Goal: Task Accomplishment & Management: Use online tool/utility

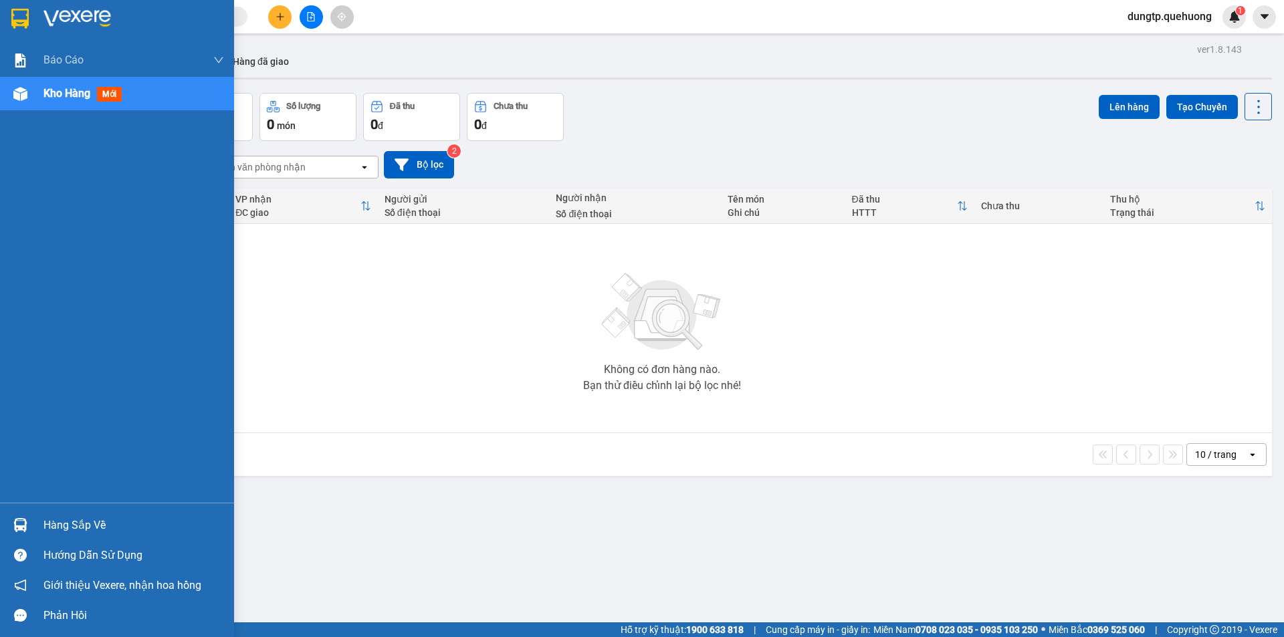
click at [99, 523] on div "Hàng sắp về" at bounding box center [133, 526] width 181 height 20
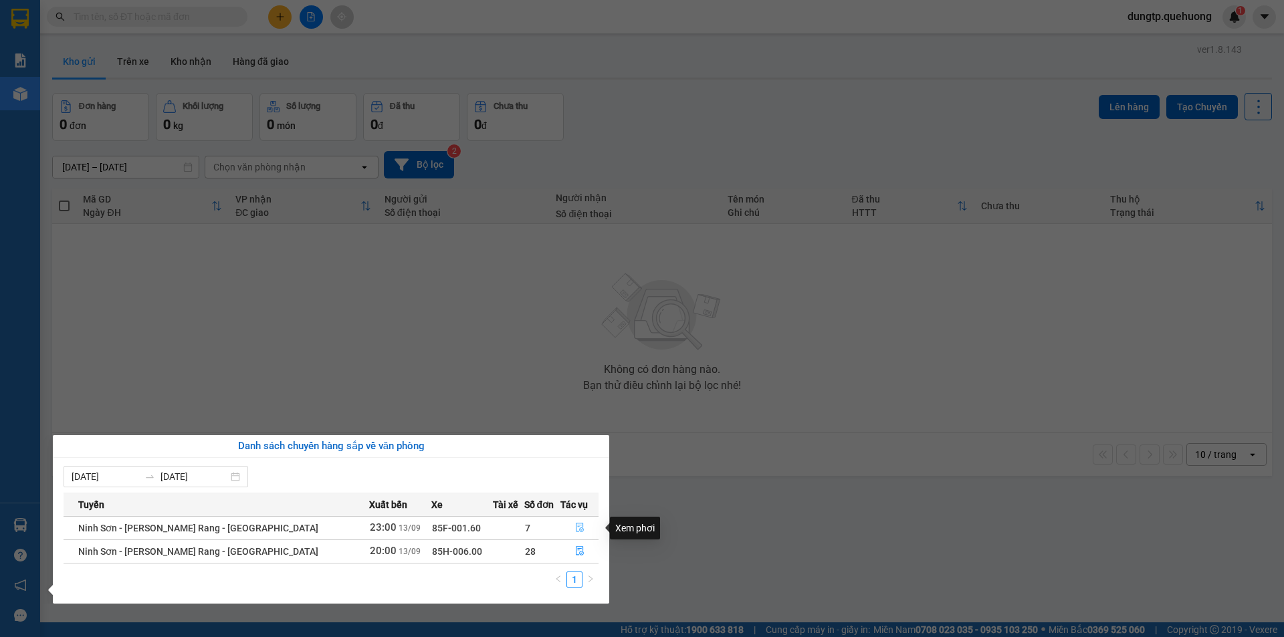
click at [575, 528] on icon "file-done" at bounding box center [579, 527] width 9 height 9
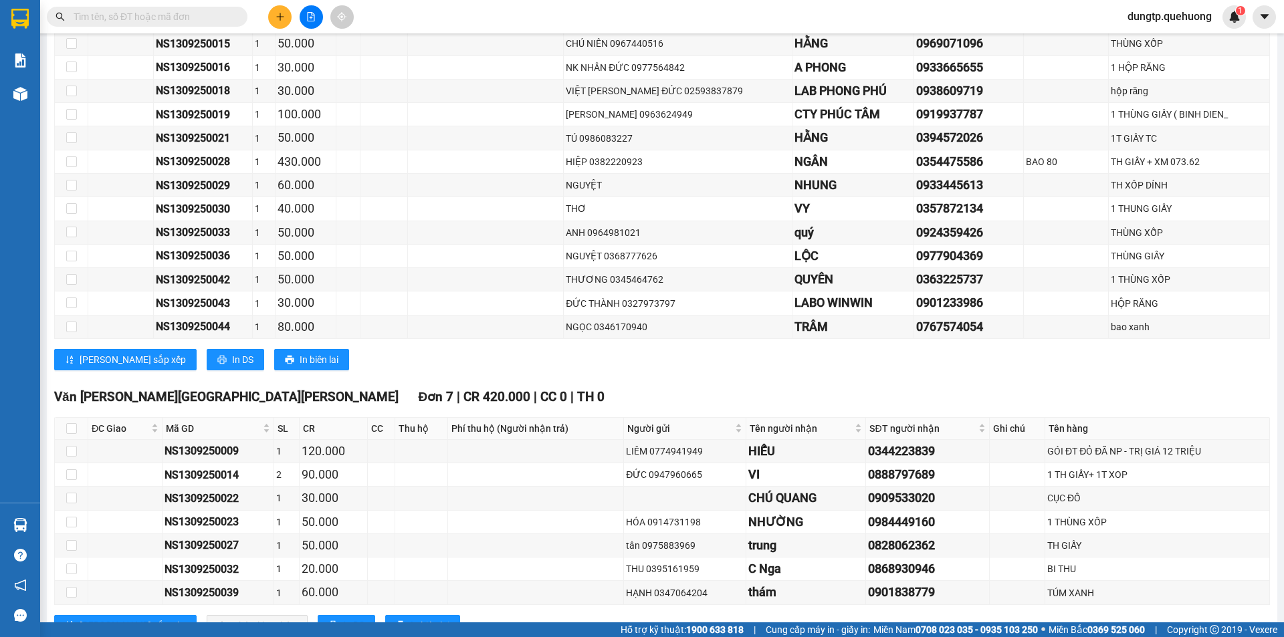
scroll to position [1126, 0]
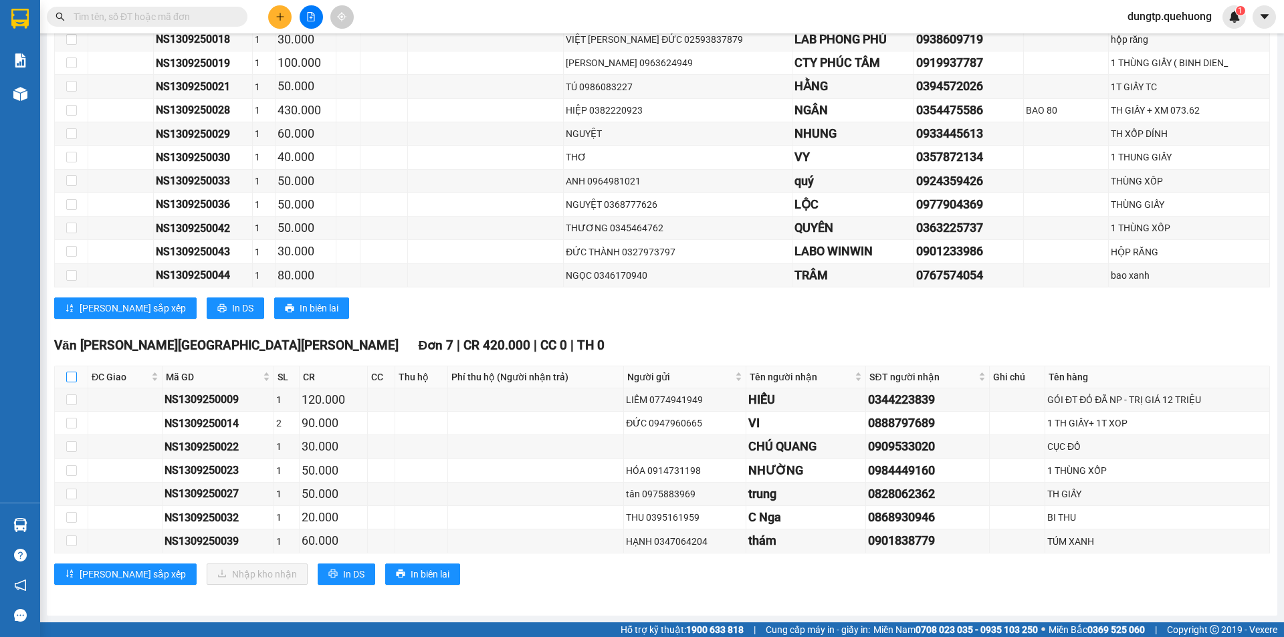
click at [71, 379] on input "checkbox" at bounding box center [71, 377] width 11 height 11
checkbox input "true"
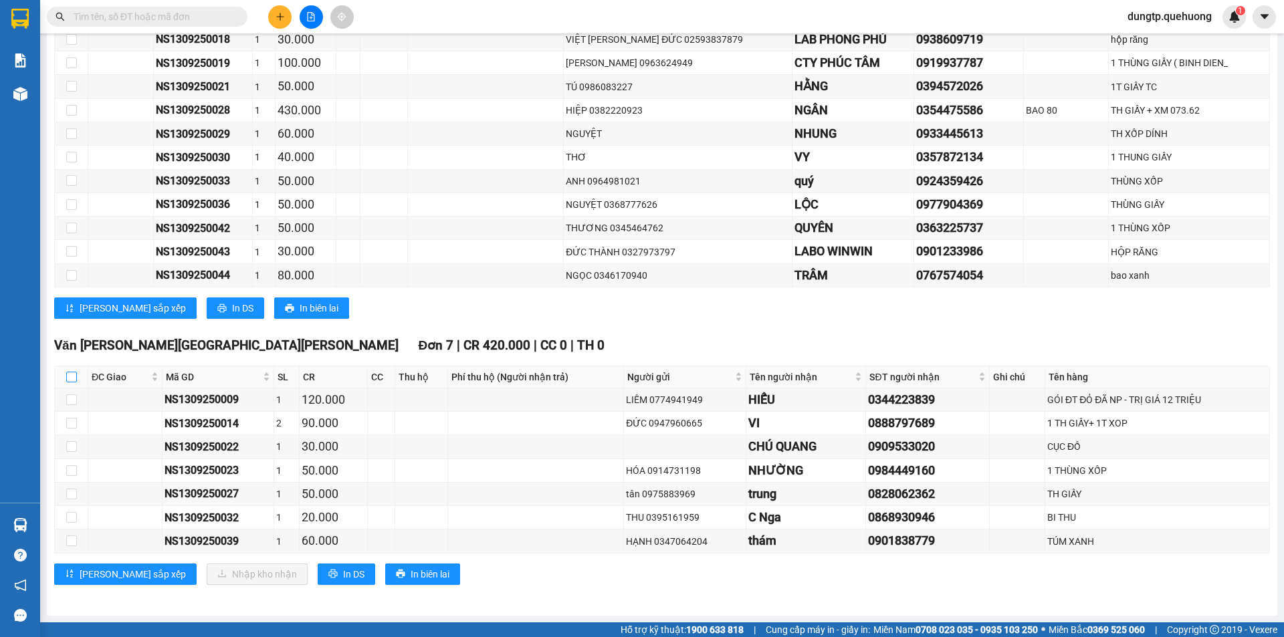
checkbox input "true"
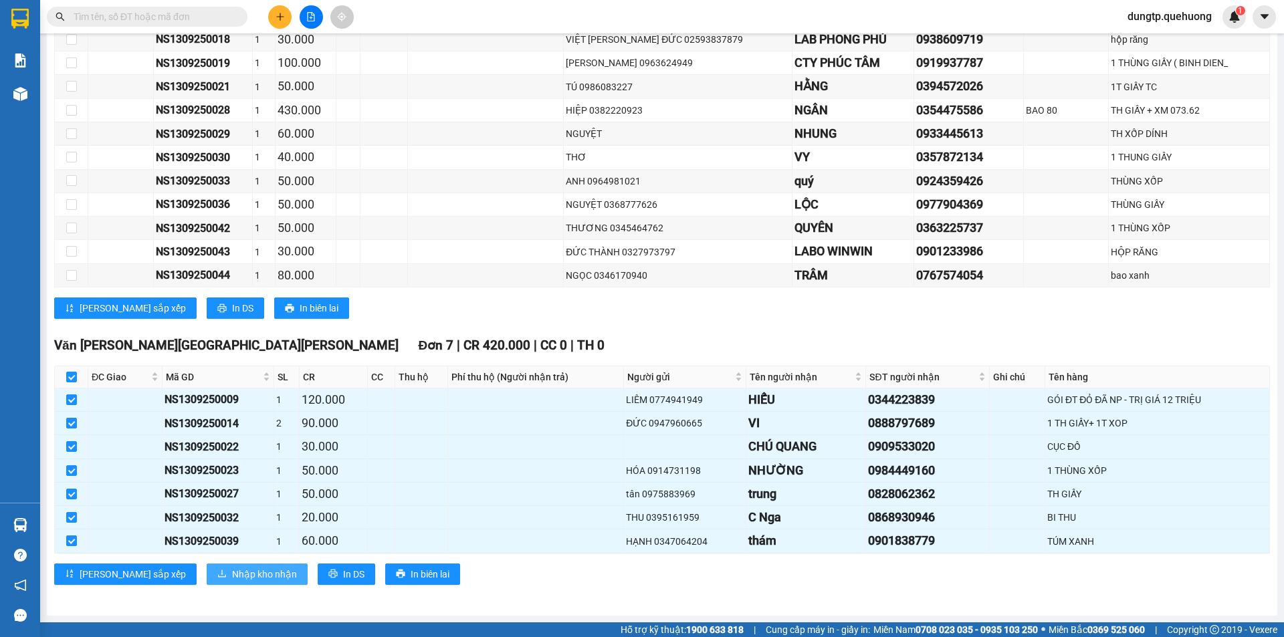
click at [232, 572] on span "Nhập kho nhận" at bounding box center [264, 574] width 65 height 15
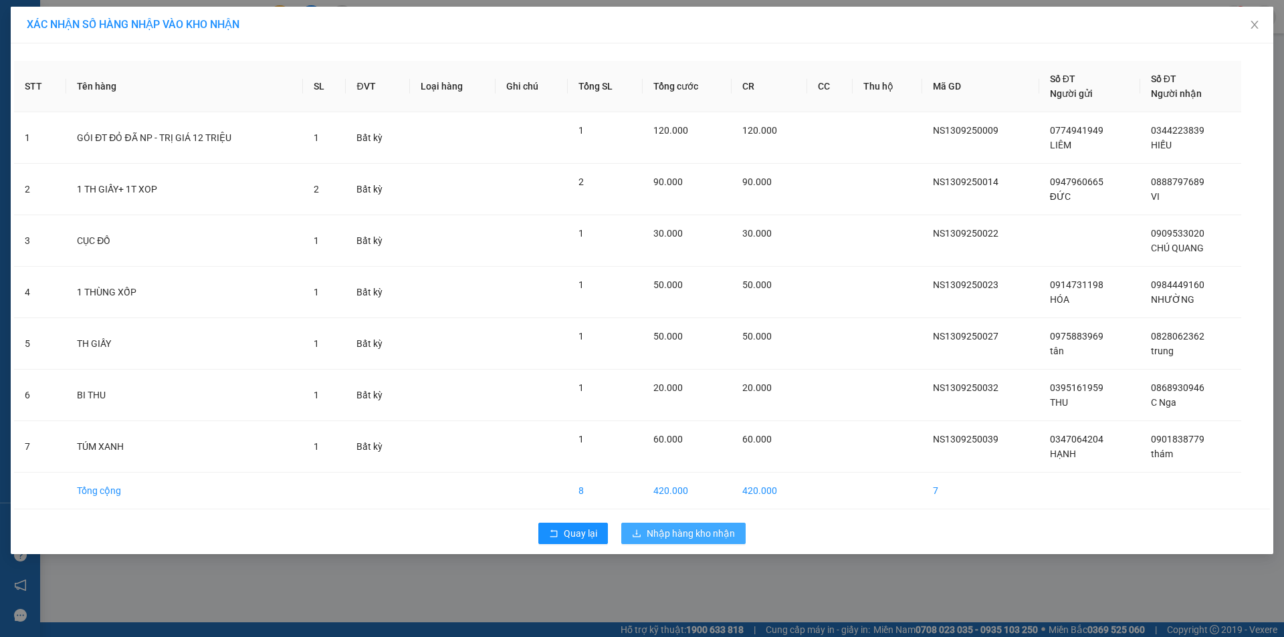
click at [690, 536] on span "Nhập hàng kho nhận" at bounding box center [691, 533] width 88 height 15
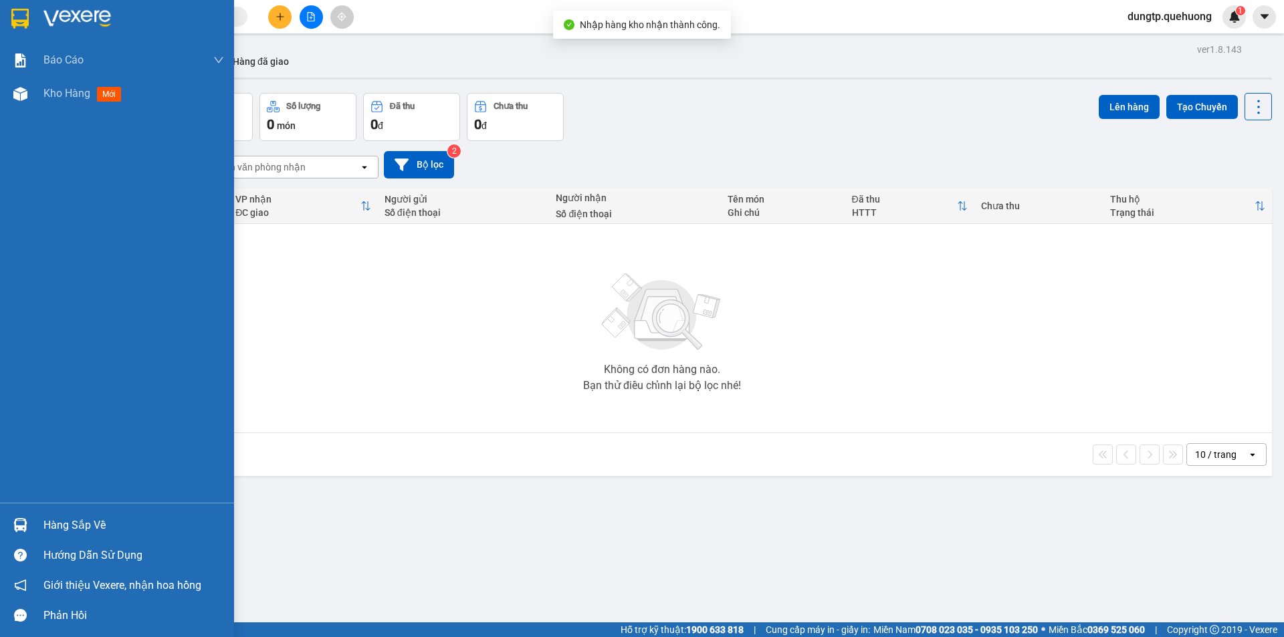
click at [52, 528] on div "Hàng sắp về" at bounding box center [133, 526] width 181 height 20
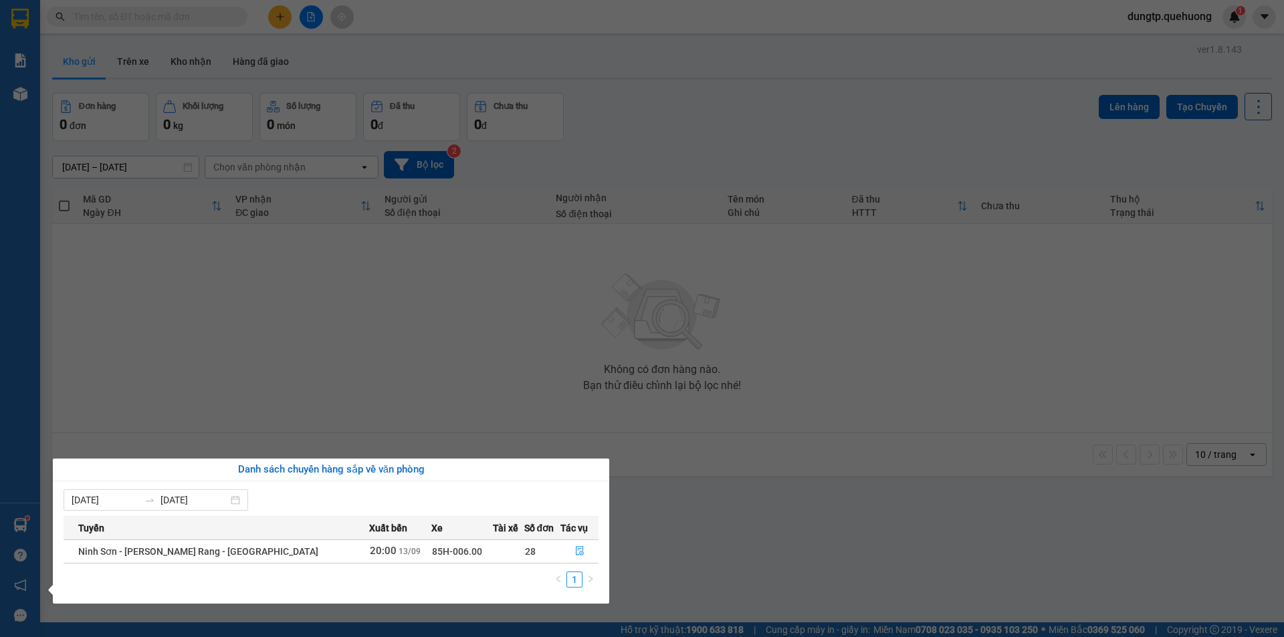
click at [445, 553] on td "85H-006.00" at bounding box center [462, 551] width 62 height 23
click at [568, 549] on button "button" at bounding box center [579, 551] width 37 height 21
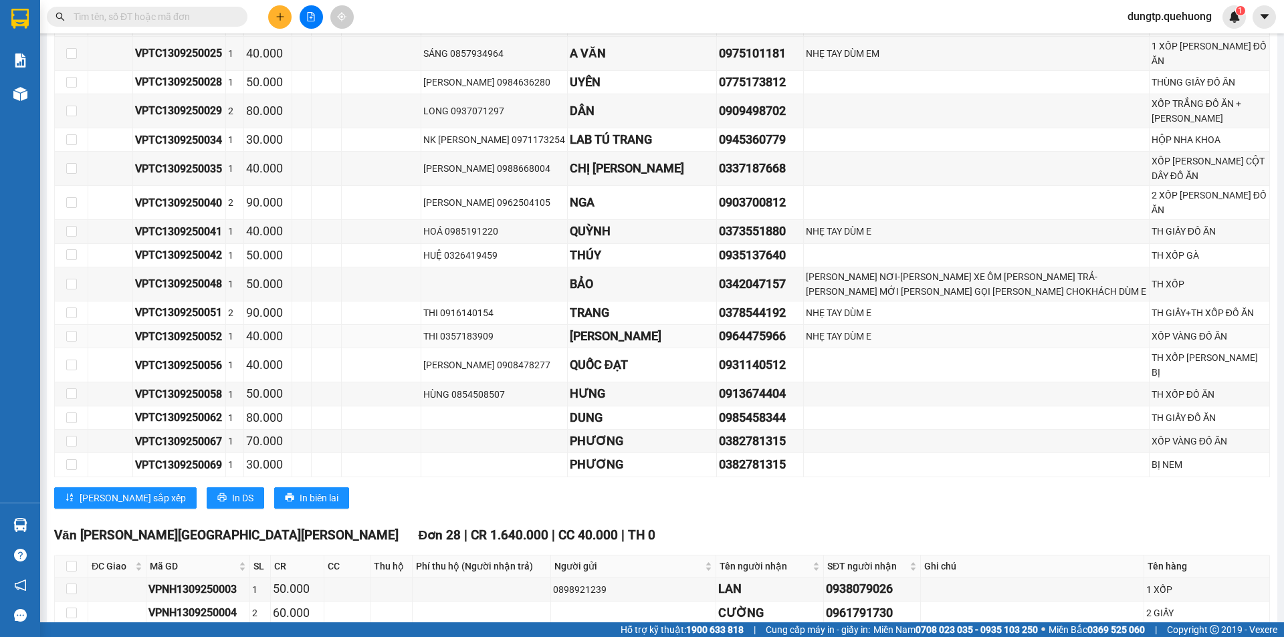
scroll to position [2742, 0]
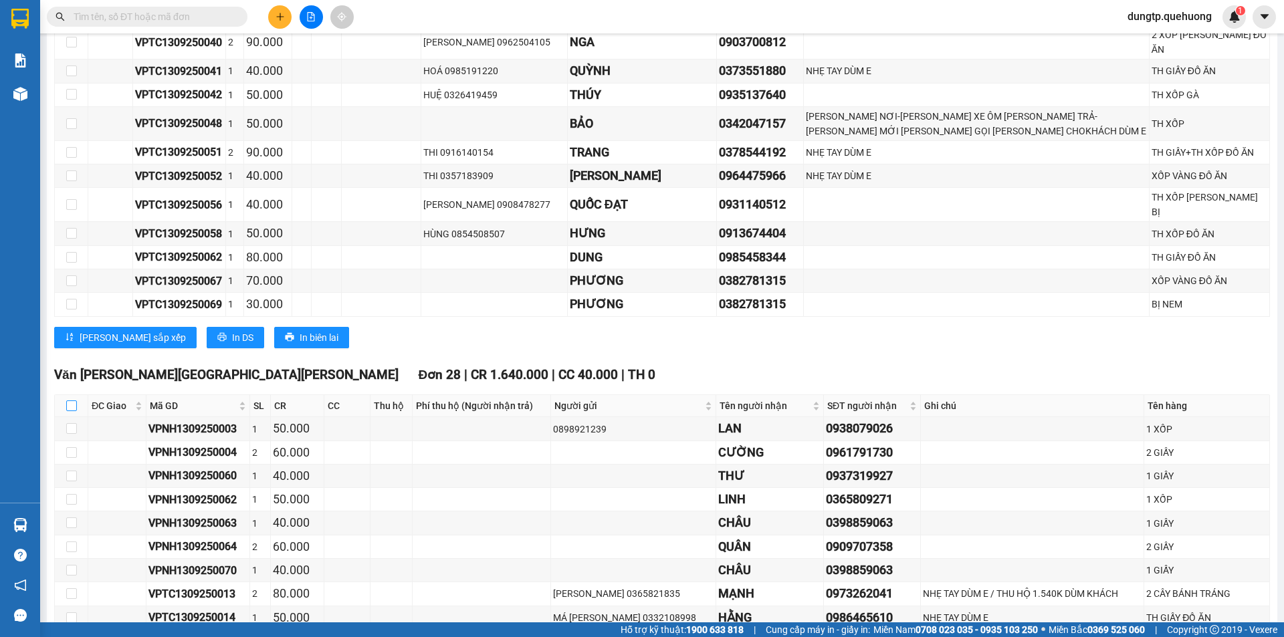
click at [70, 401] on input "checkbox" at bounding box center [71, 406] width 11 height 11
checkbox input "true"
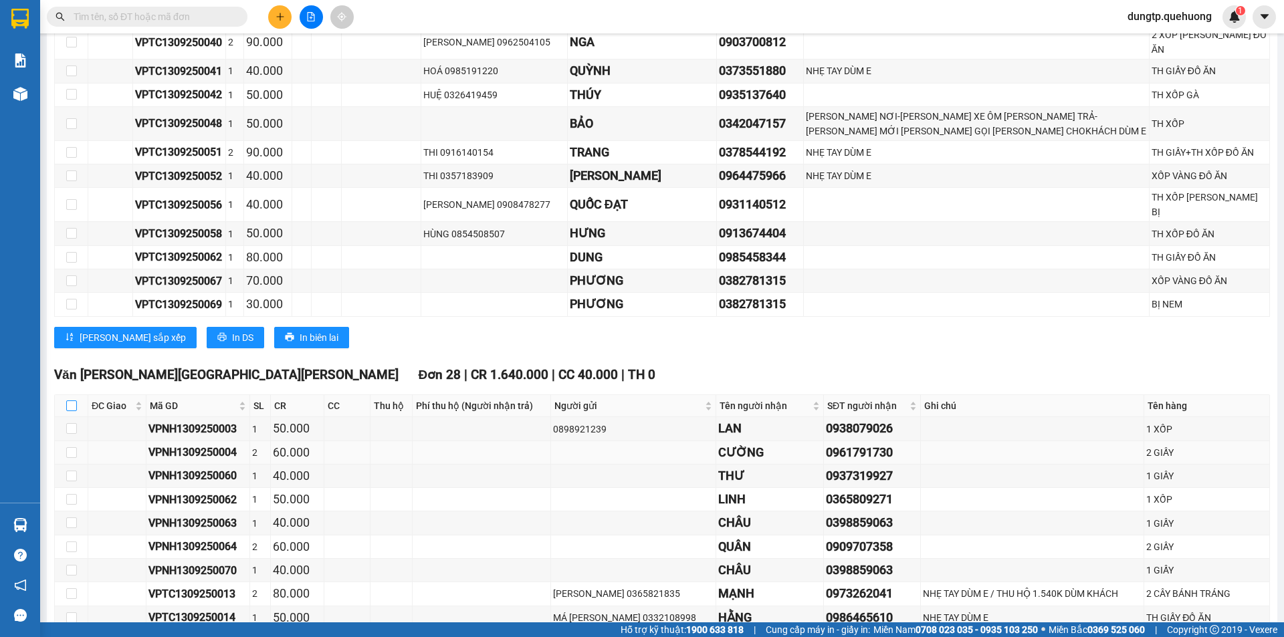
checkbox input "true"
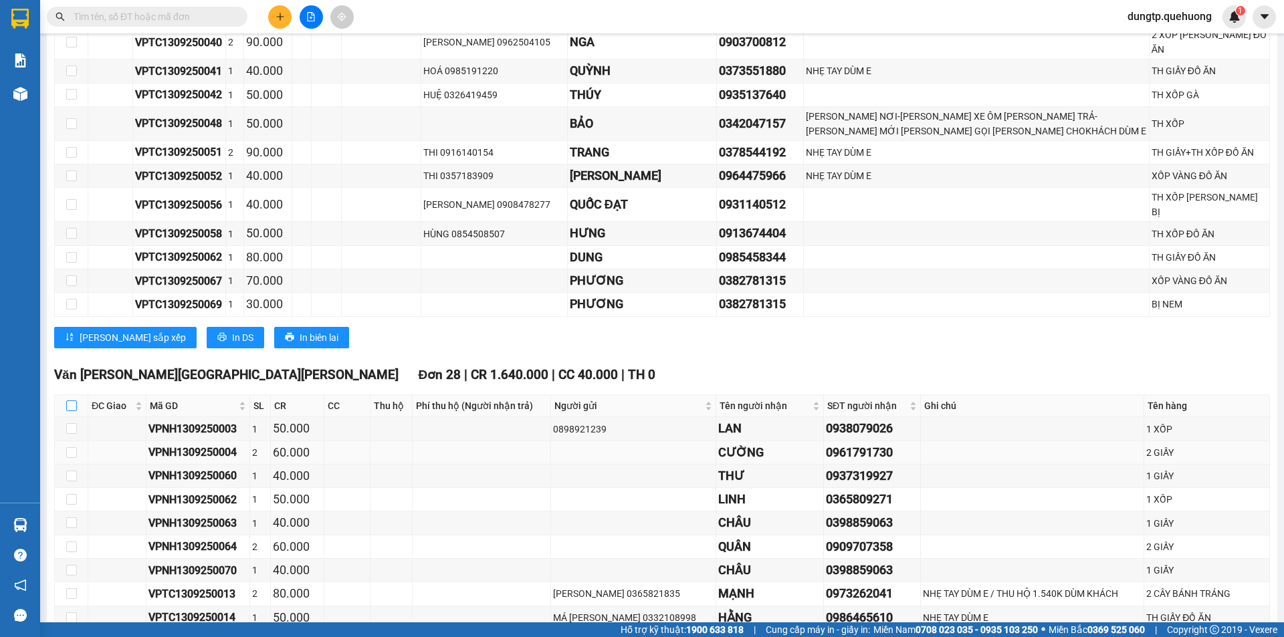
checkbox input "true"
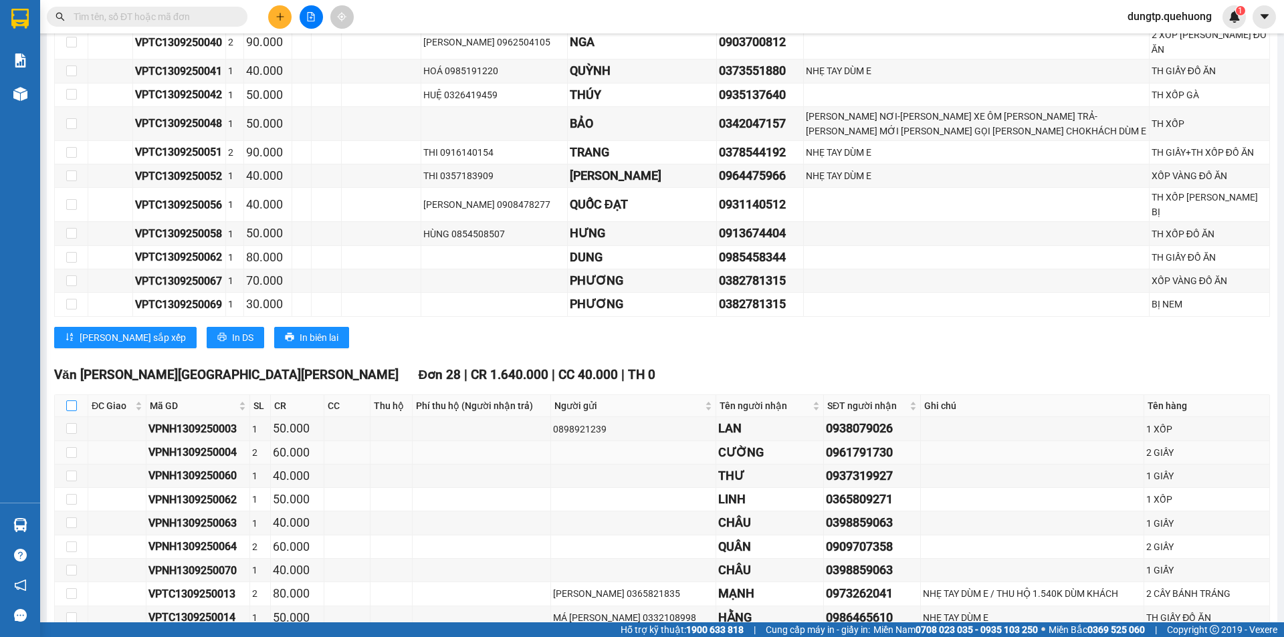
checkbox input "true"
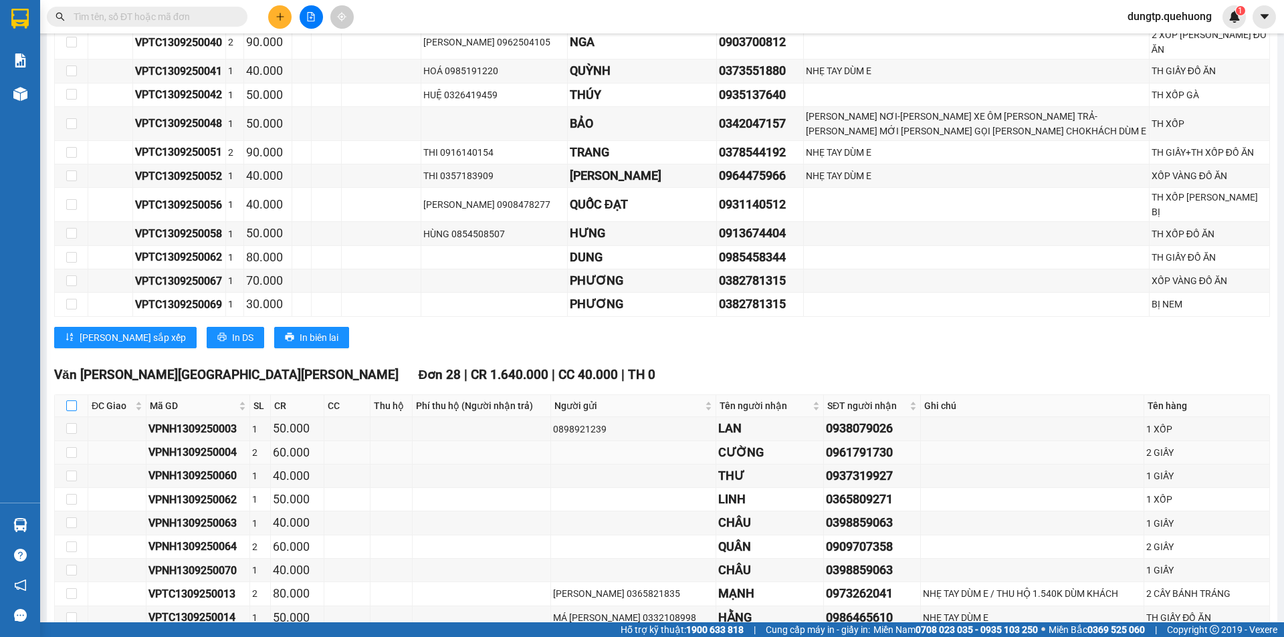
checkbox input "true"
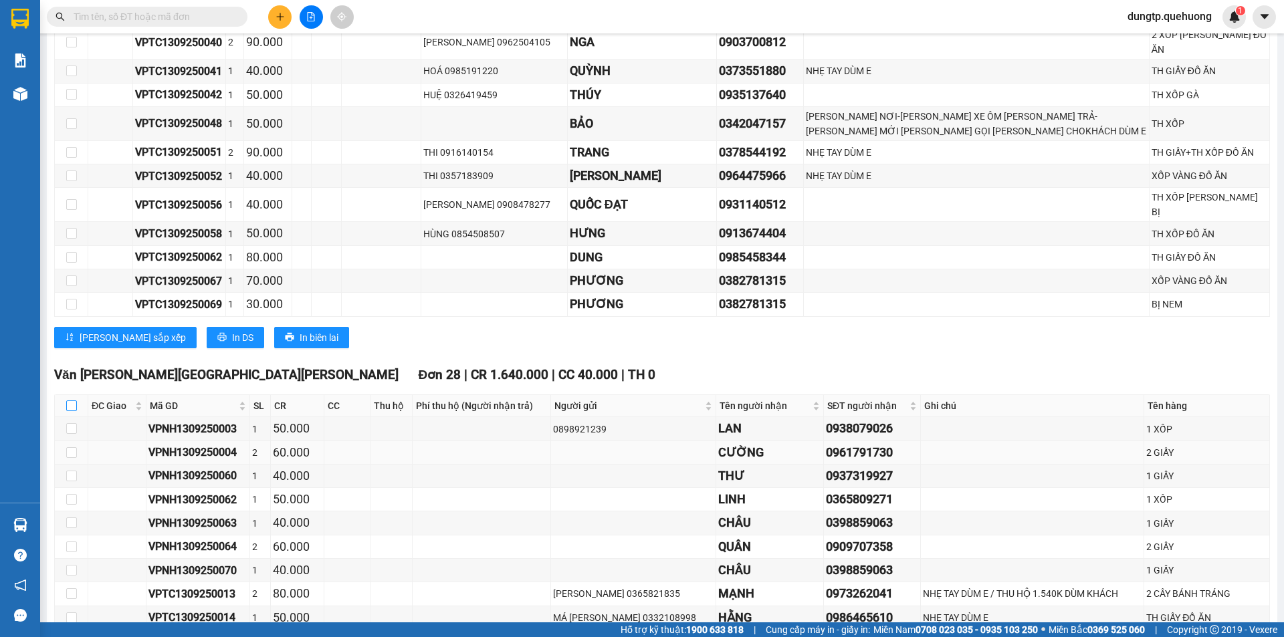
checkbox input "true"
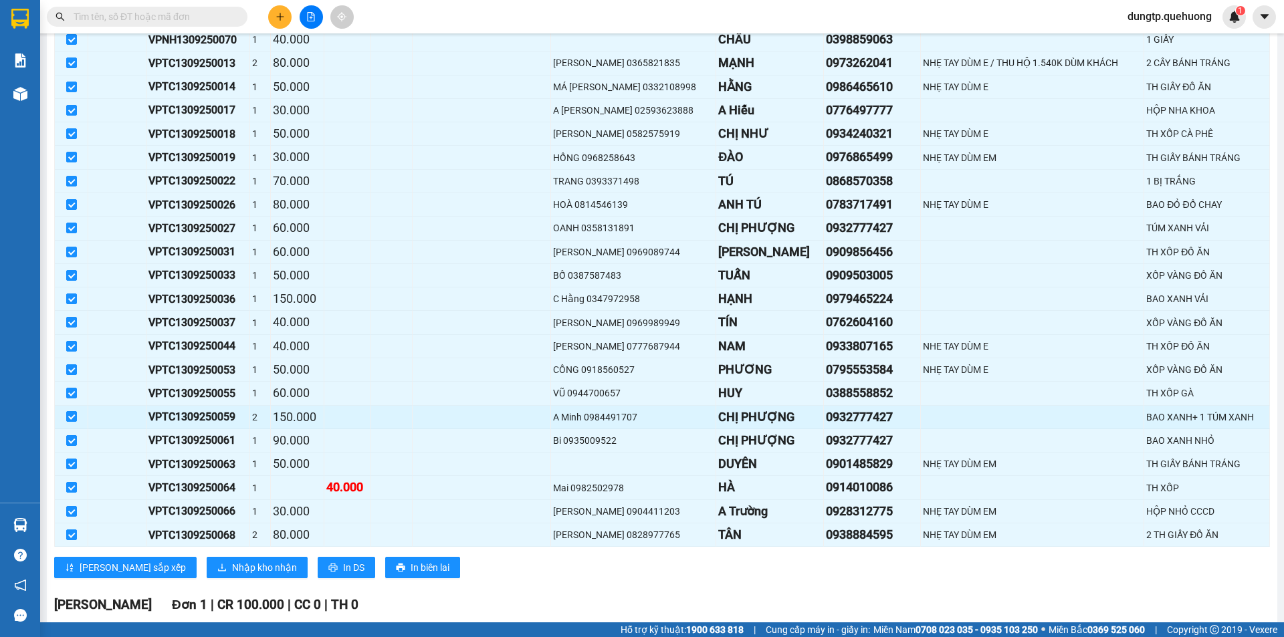
scroll to position [3339, 0]
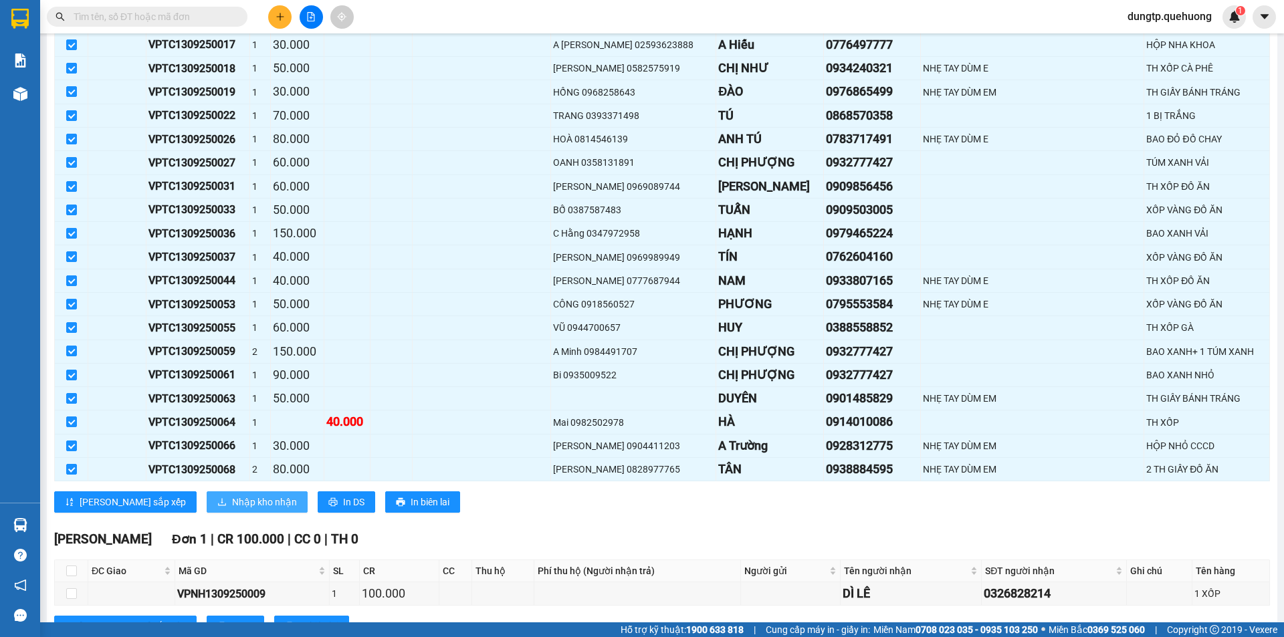
click at [232, 495] on span "Nhập kho nhận" at bounding box center [264, 502] width 65 height 15
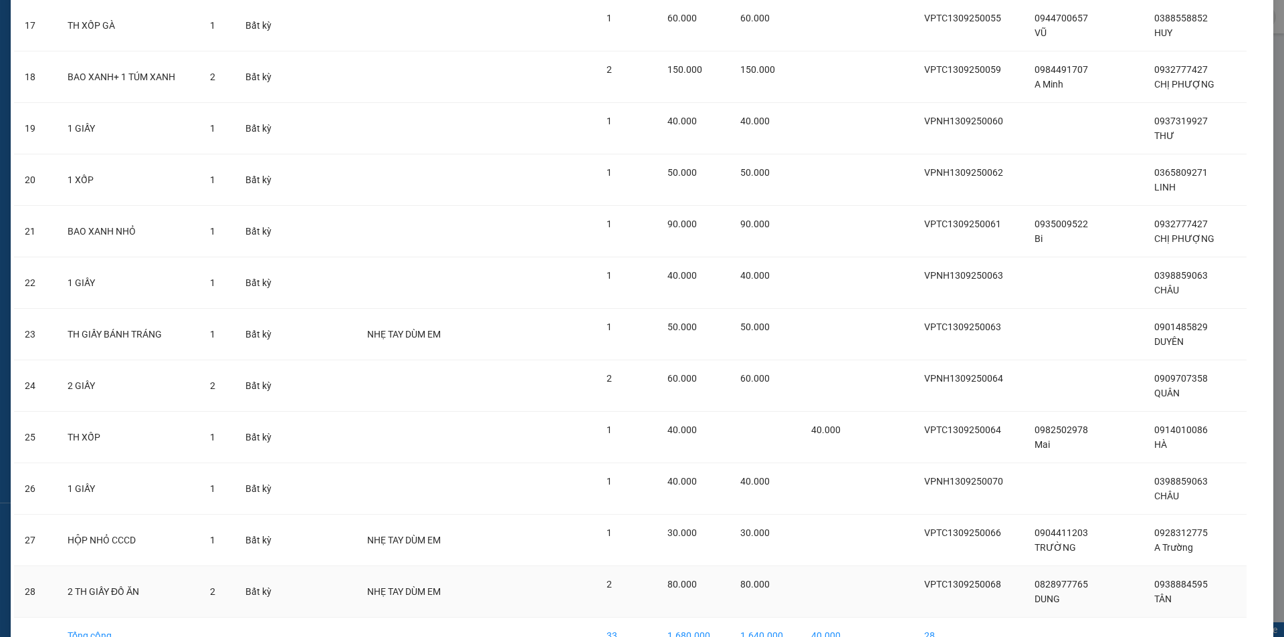
scroll to position [1015, 0]
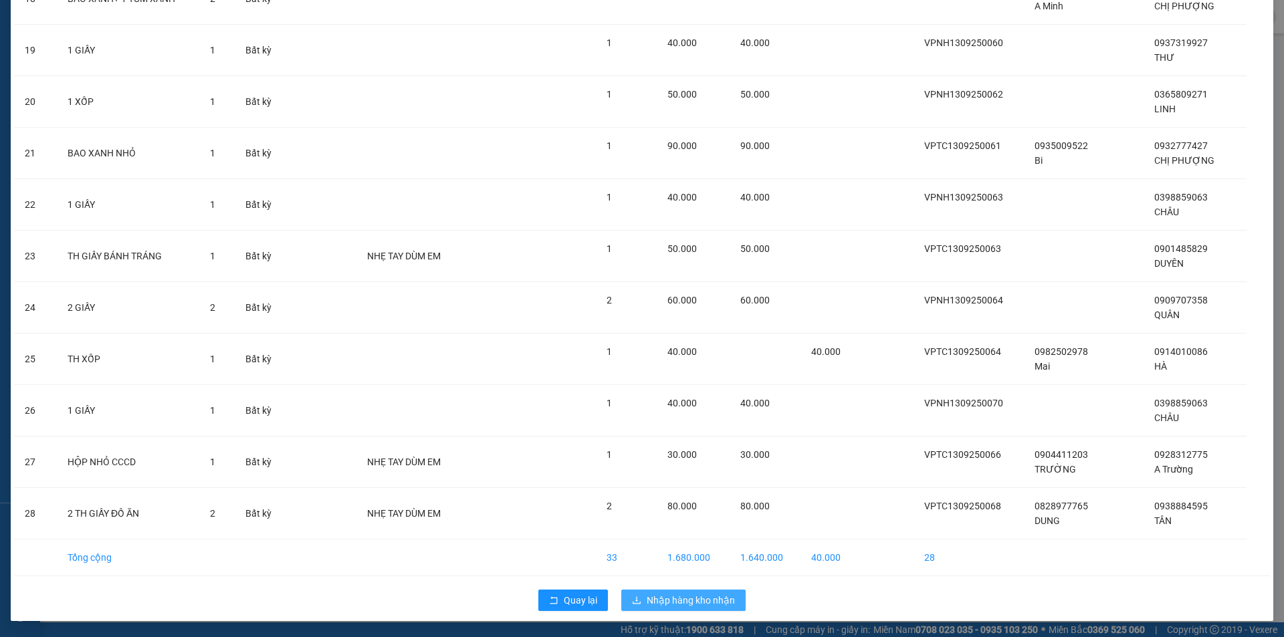
click at [668, 603] on span "Nhập hàng kho nhận" at bounding box center [691, 600] width 88 height 15
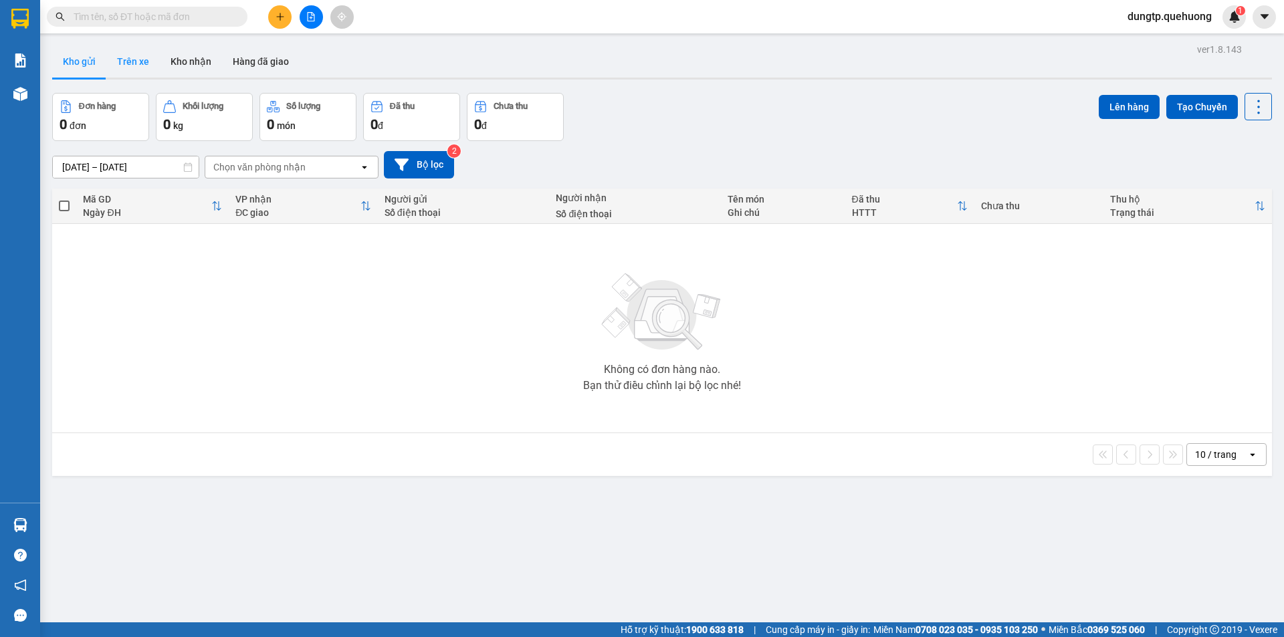
click at [128, 66] on button "Trên xe" at bounding box center [133, 61] width 54 height 32
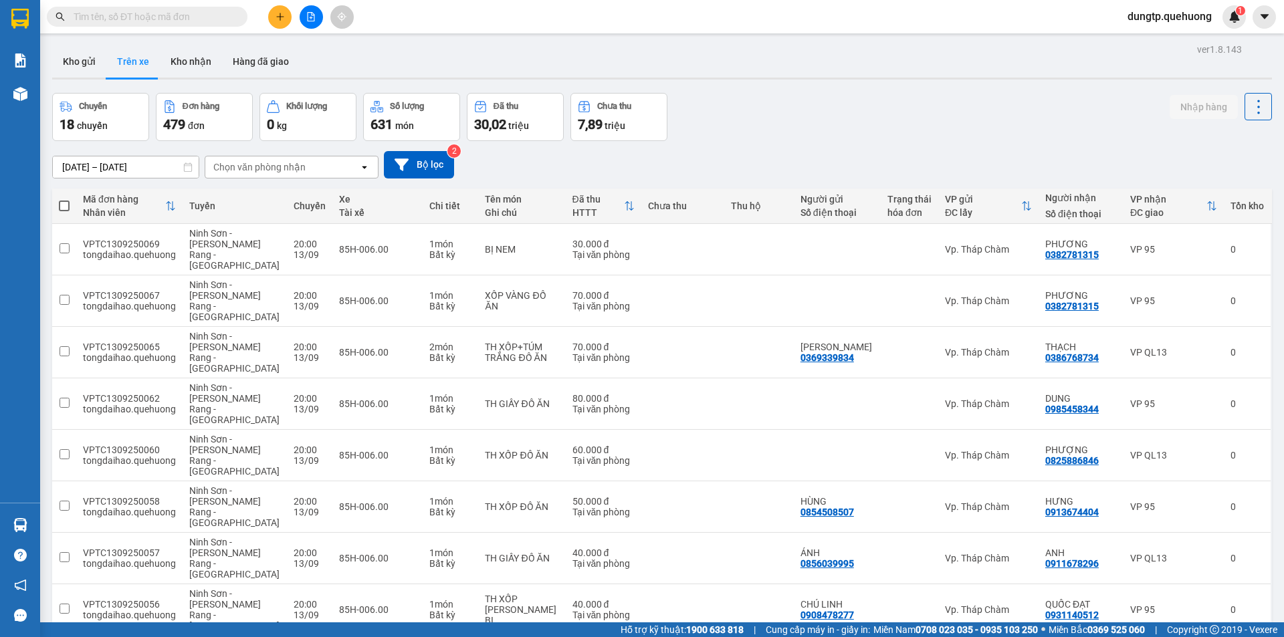
click at [61, 207] on span at bounding box center [64, 206] width 11 height 11
click at [64, 199] on input "checkbox" at bounding box center [64, 199] width 0 height 0
checkbox input "true"
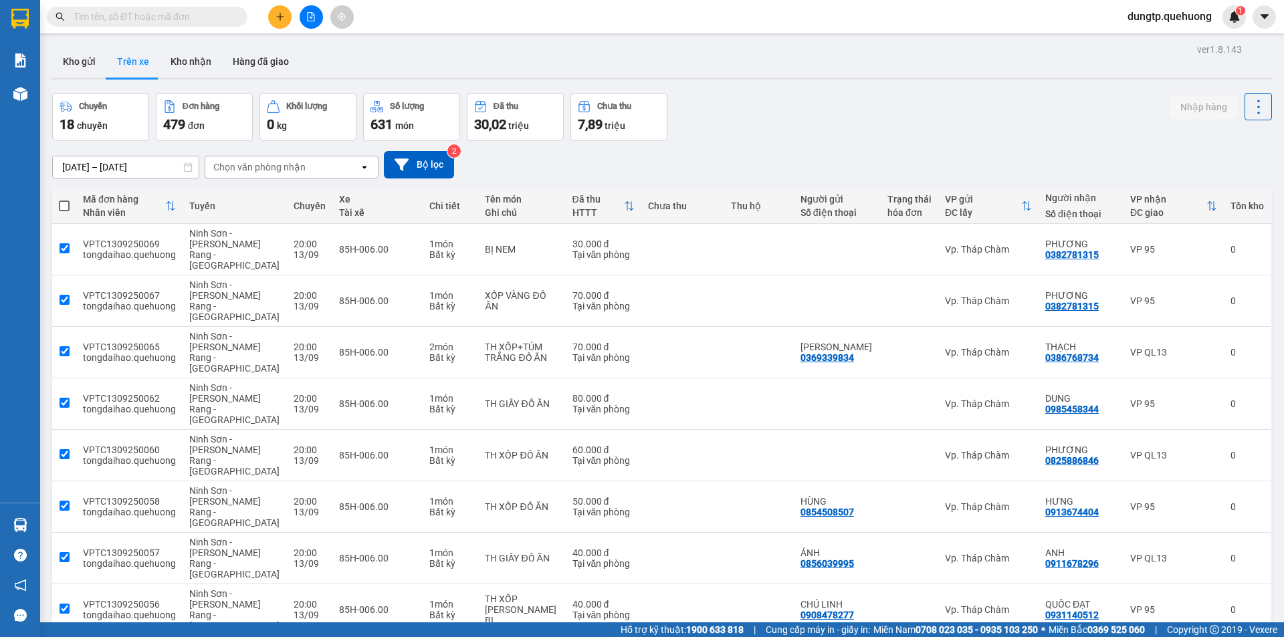
checkbox input "true"
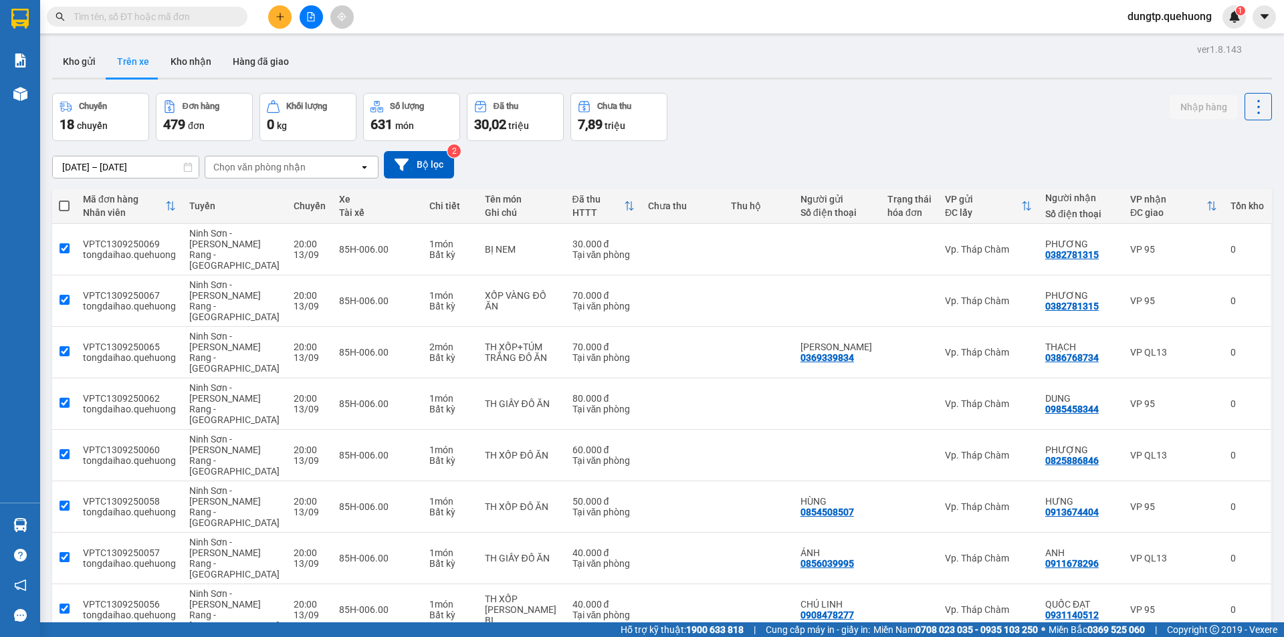
checkbox input "true"
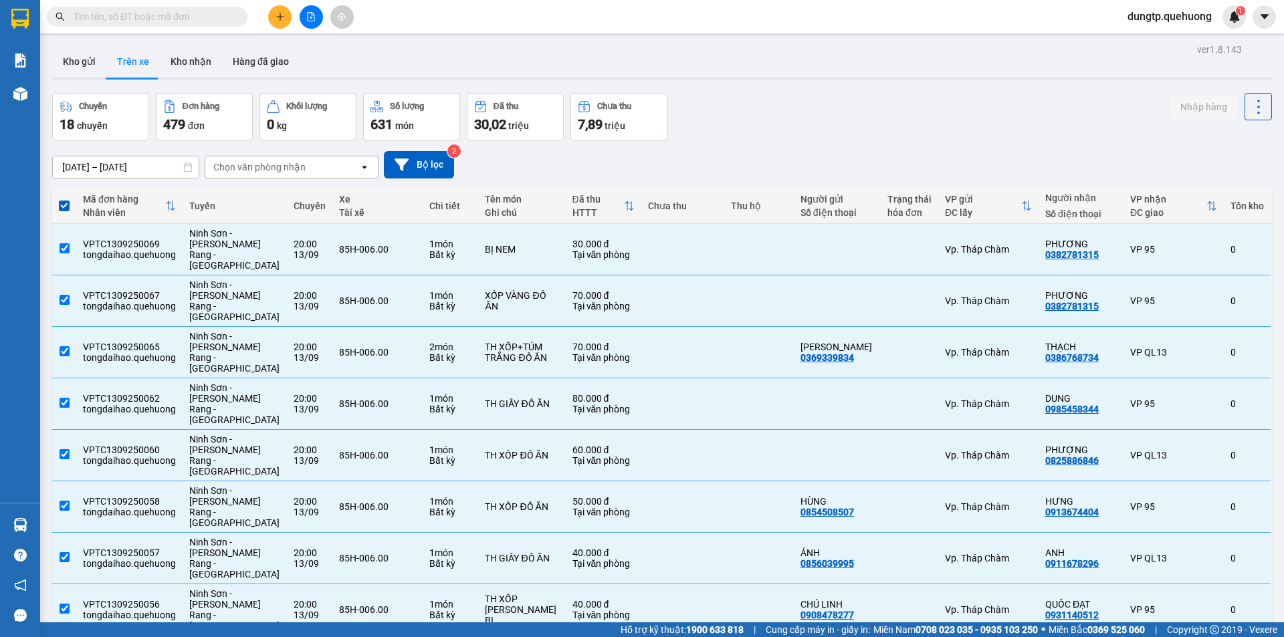
drag, startPoint x: 1149, startPoint y: 108, endPoint x: 1139, endPoint y: 108, distance: 10.0
click at [1139, 108] on div "Chuyến 18 chuyến Đơn hàng 479 đơn [PERSON_NAME] 0 kg Số [PERSON_NAME] 631 món Đ…" at bounding box center [662, 117] width 1220 height 48
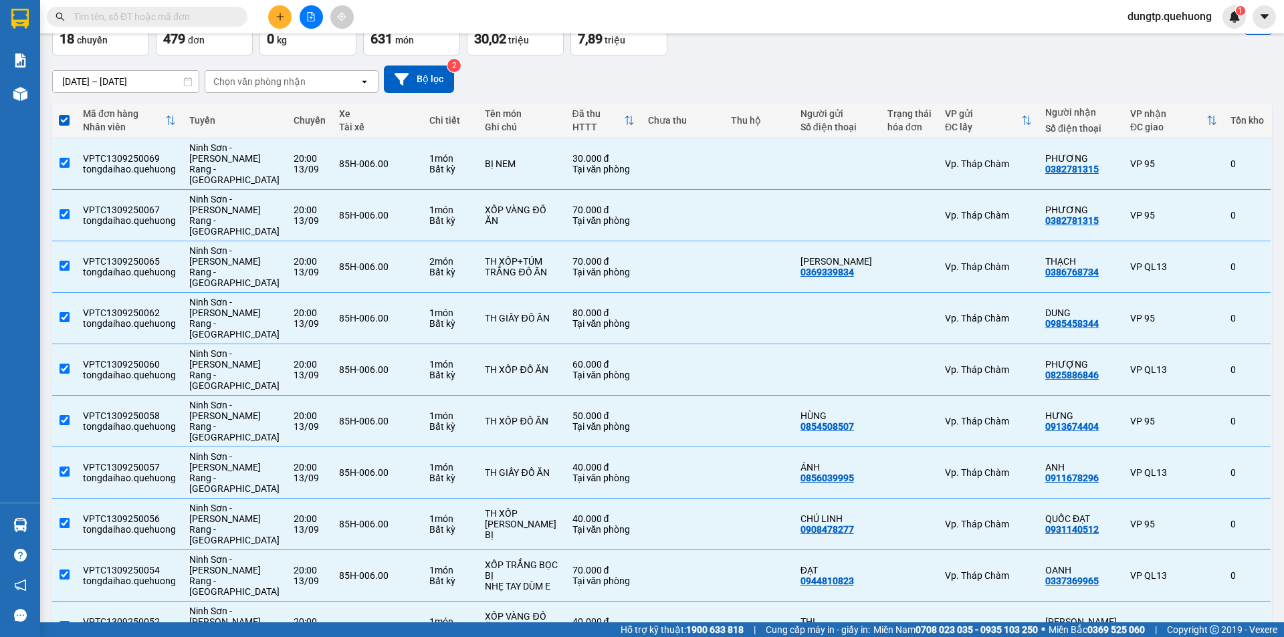
click at [623, 88] on div "[DATE] – [DATE] Press the down arrow key to interact with the calendar and sele…" at bounding box center [662, 79] width 1220 height 27
click at [352, 88] on div "Chọn văn phòng nhận" at bounding box center [282, 81] width 154 height 21
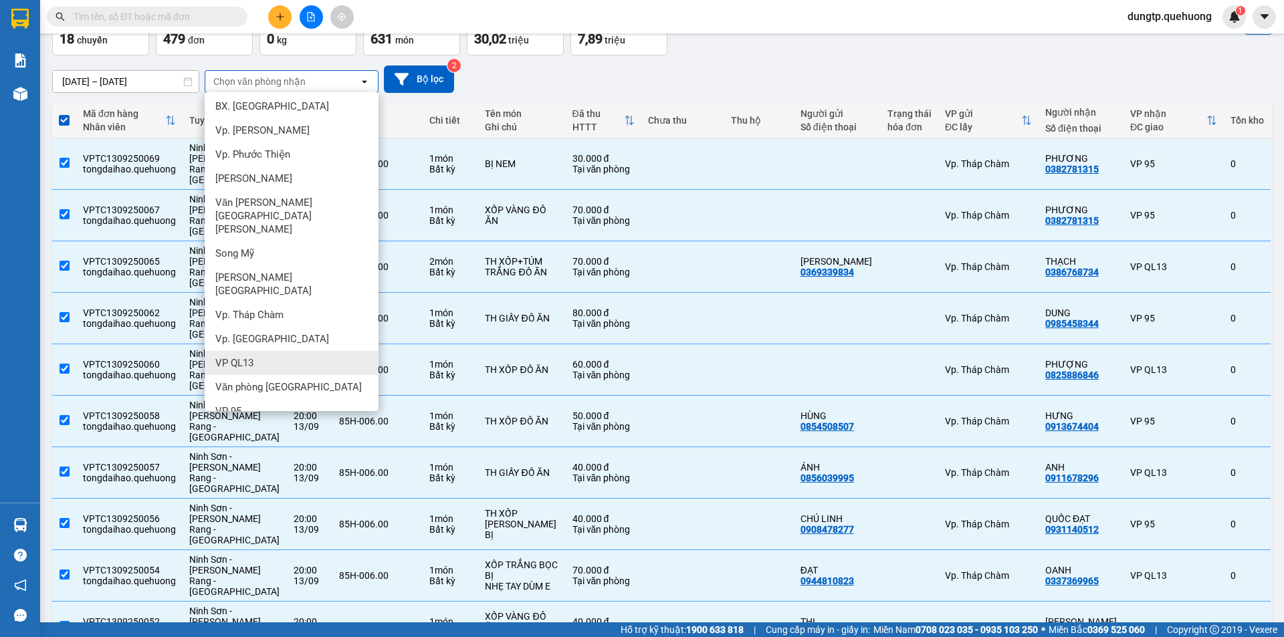
scroll to position [5, 0]
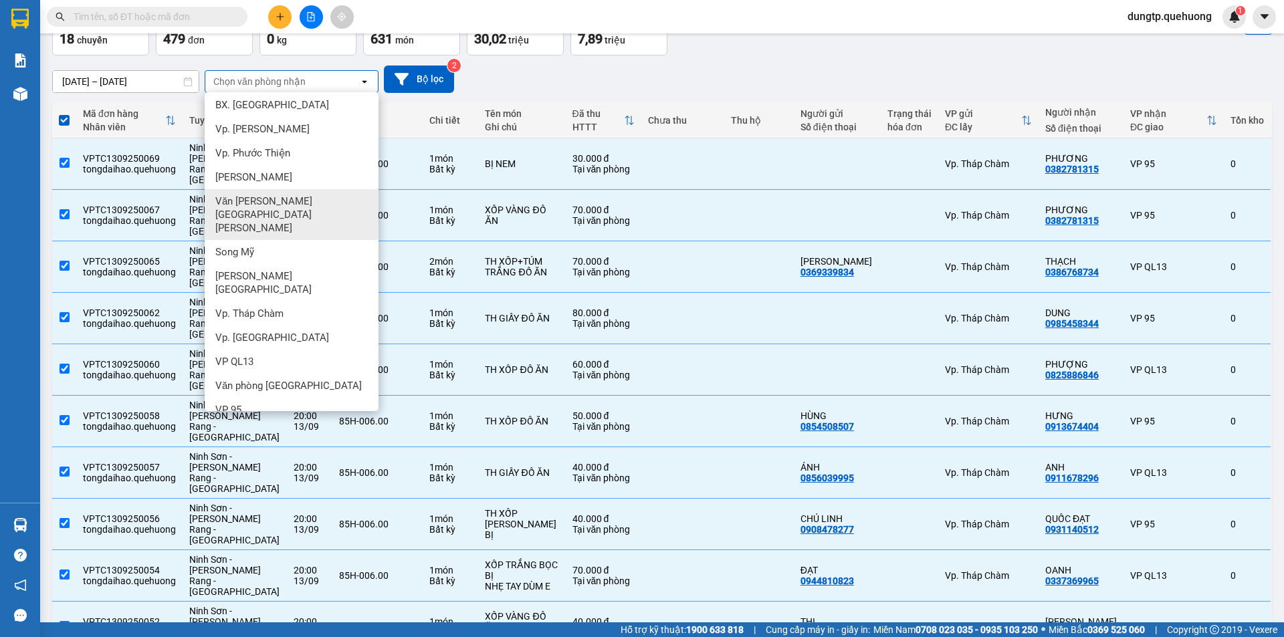
click at [276, 195] on span "Văn [PERSON_NAME][GEOGRAPHIC_DATA][PERSON_NAME]" at bounding box center [294, 215] width 158 height 40
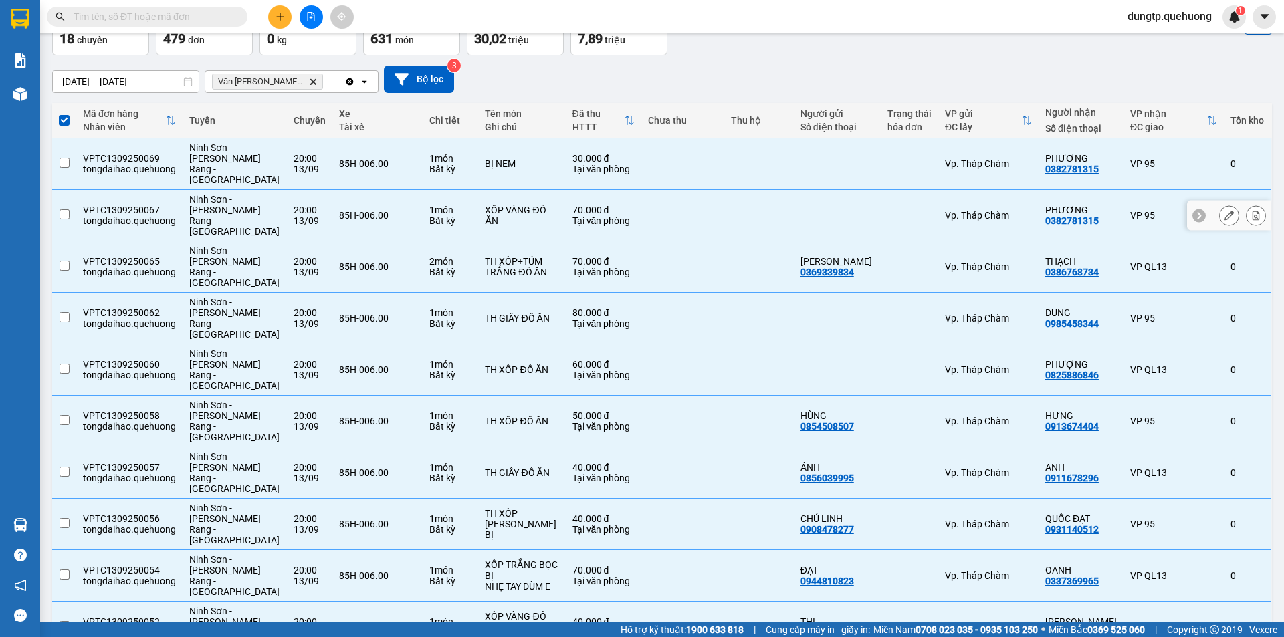
checkbox input "false"
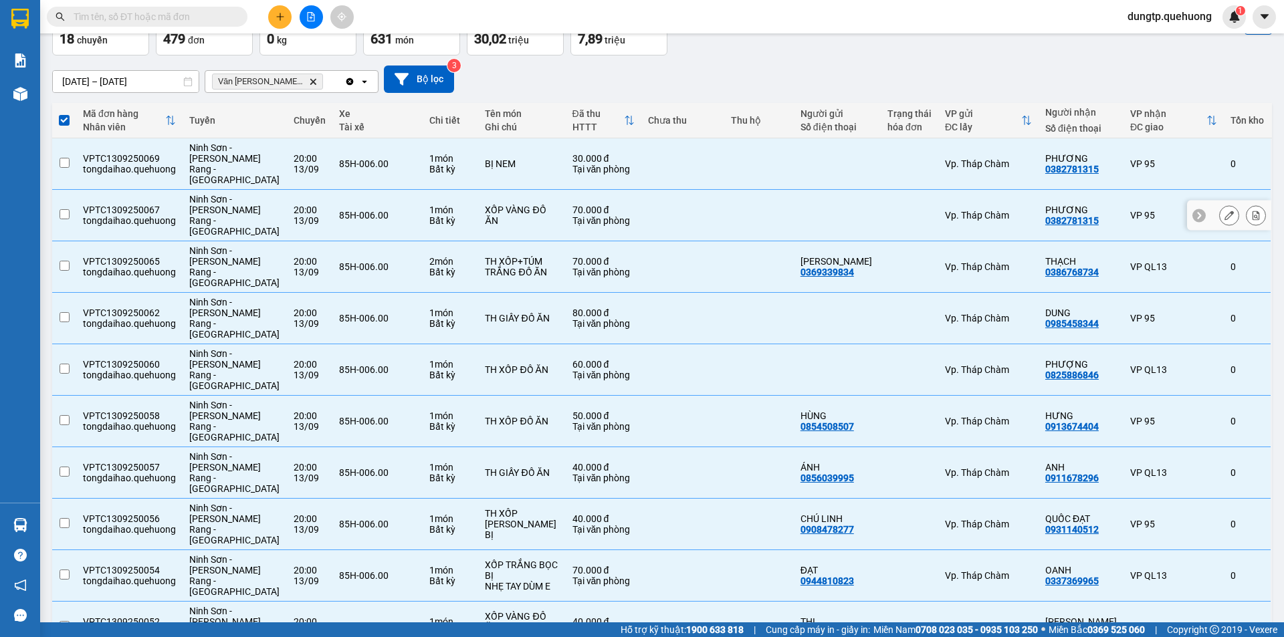
checkbox input "false"
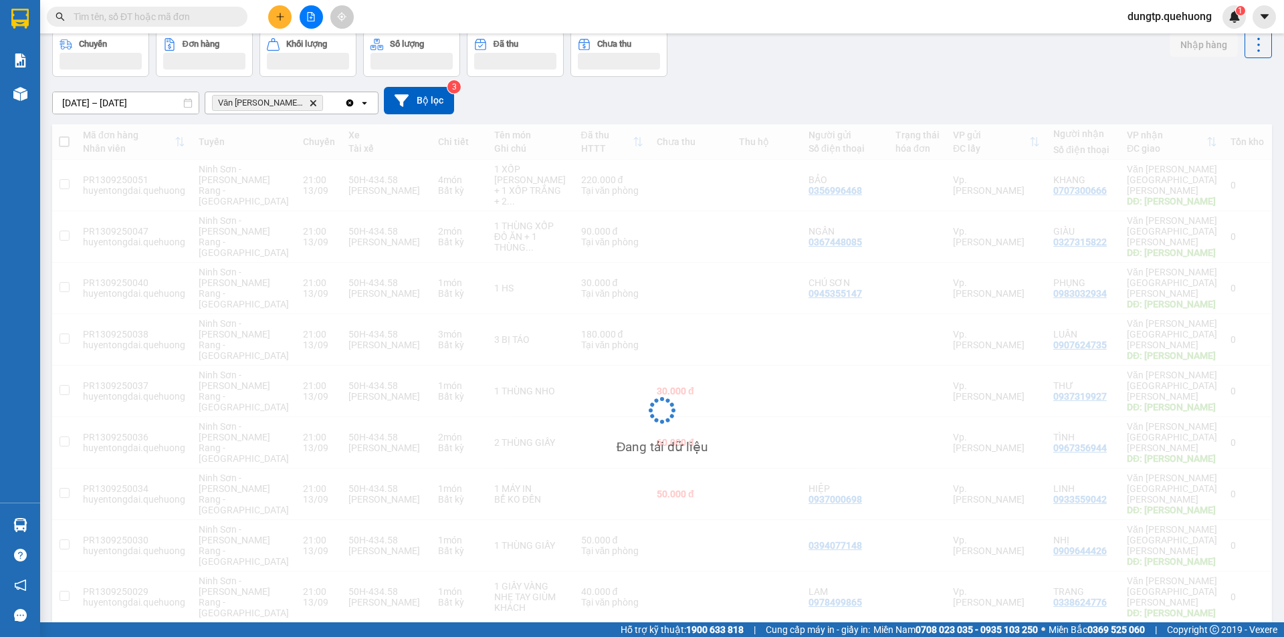
scroll to position [64, 0]
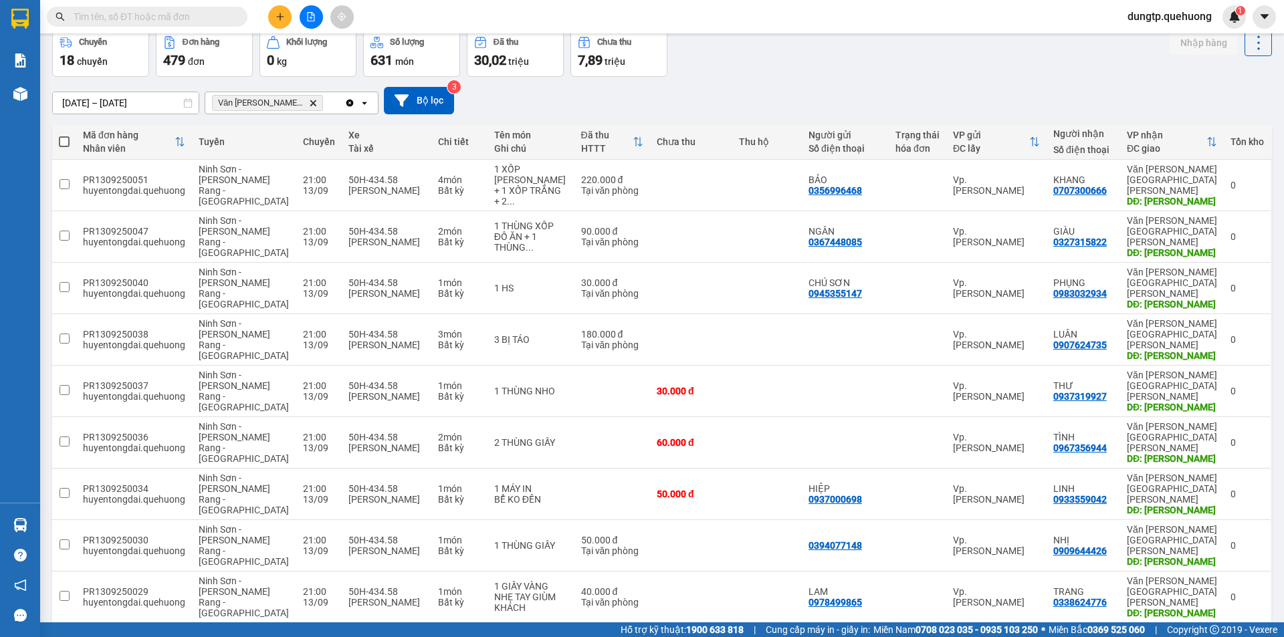
click at [64, 141] on span at bounding box center [64, 141] width 11 height 11
click at [64, 135] on input "checkbox" at bounding box center [64, 135] width 0 height 0
checkbox input "true"
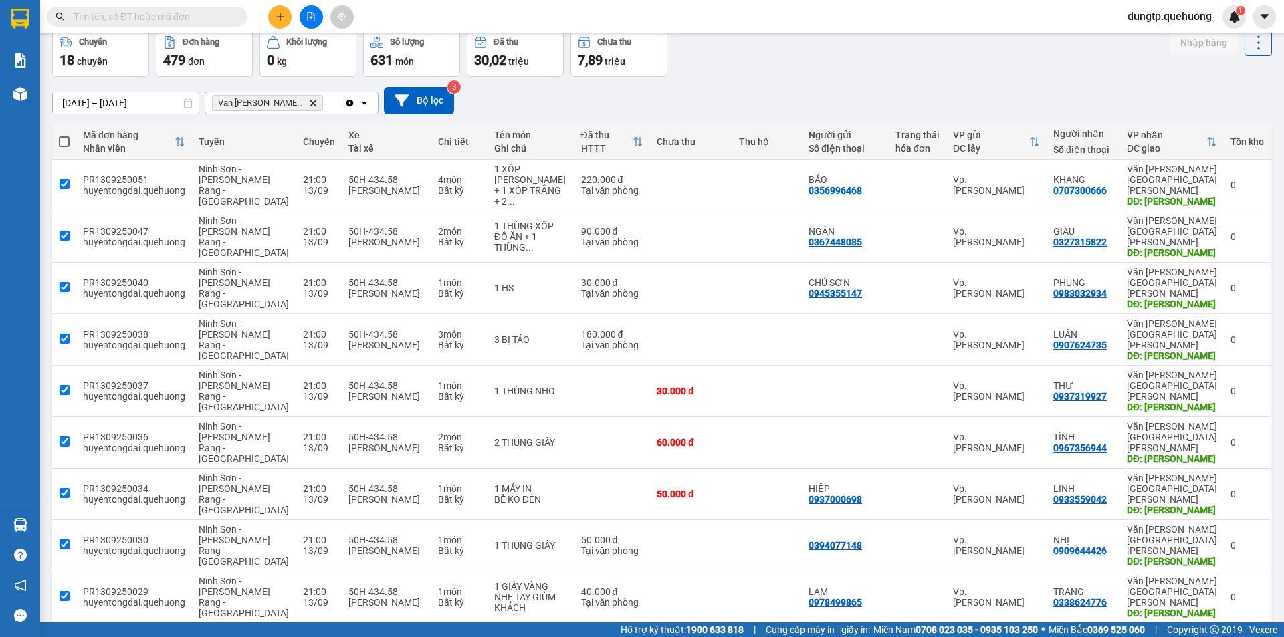
checkbox input "true"
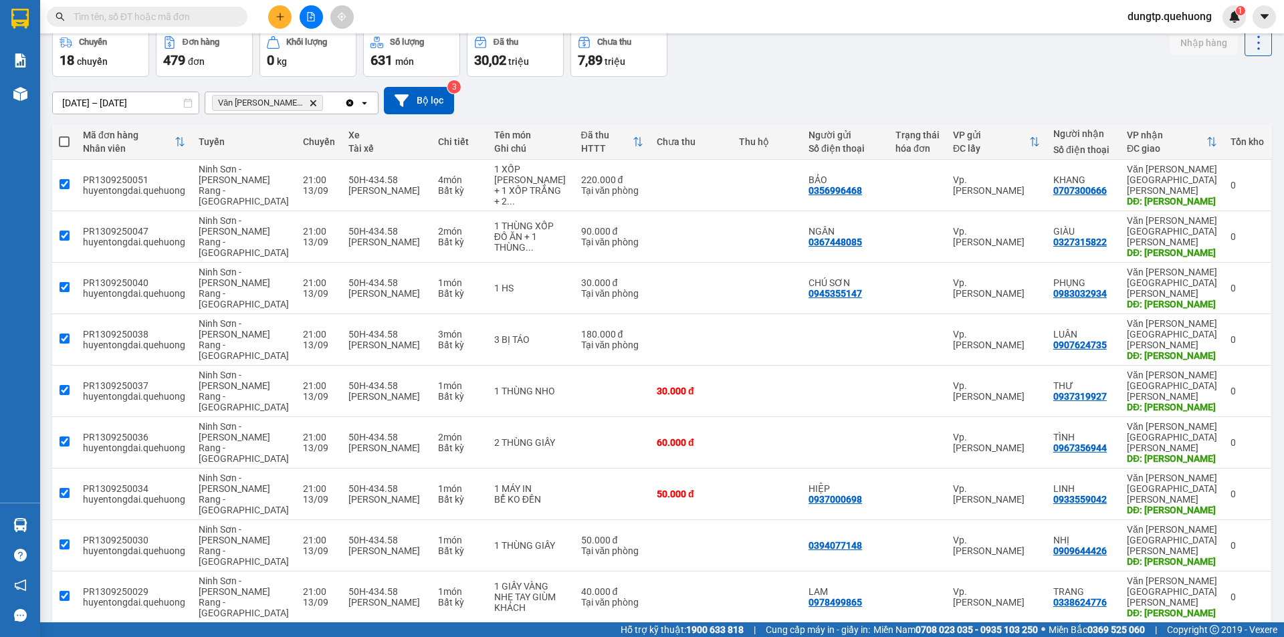
checkbox input "true"
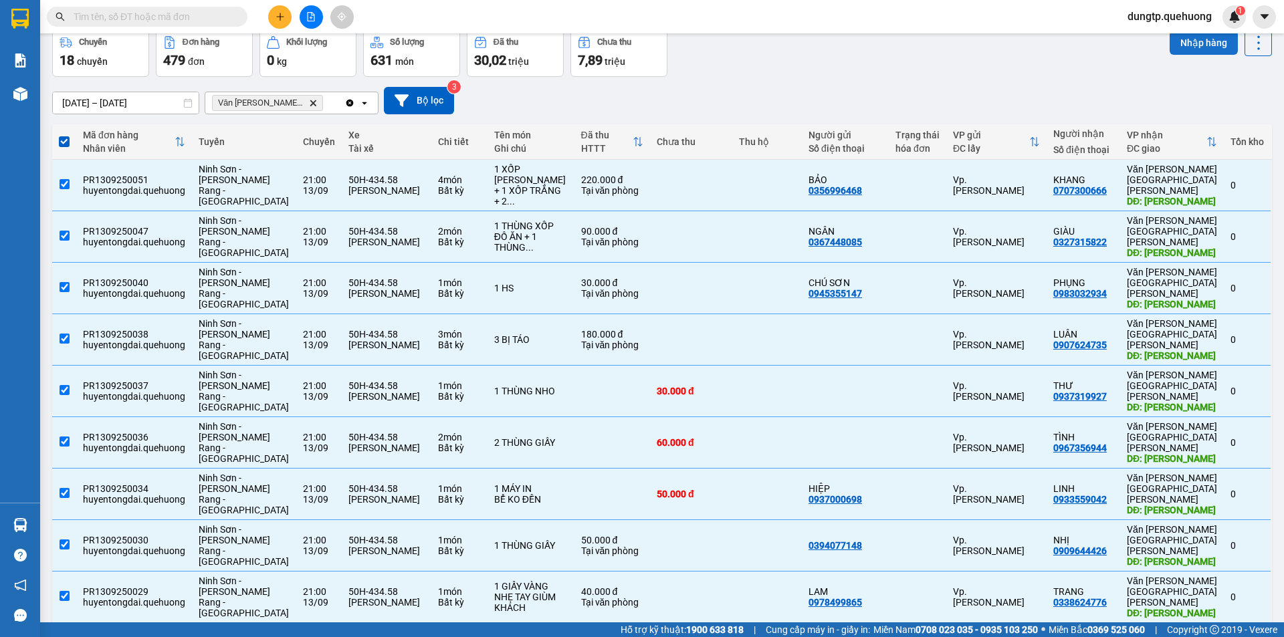
click at [1196, 47] on button "Nhập hàng" at bounding box center [1204, 43] width 68 height 24
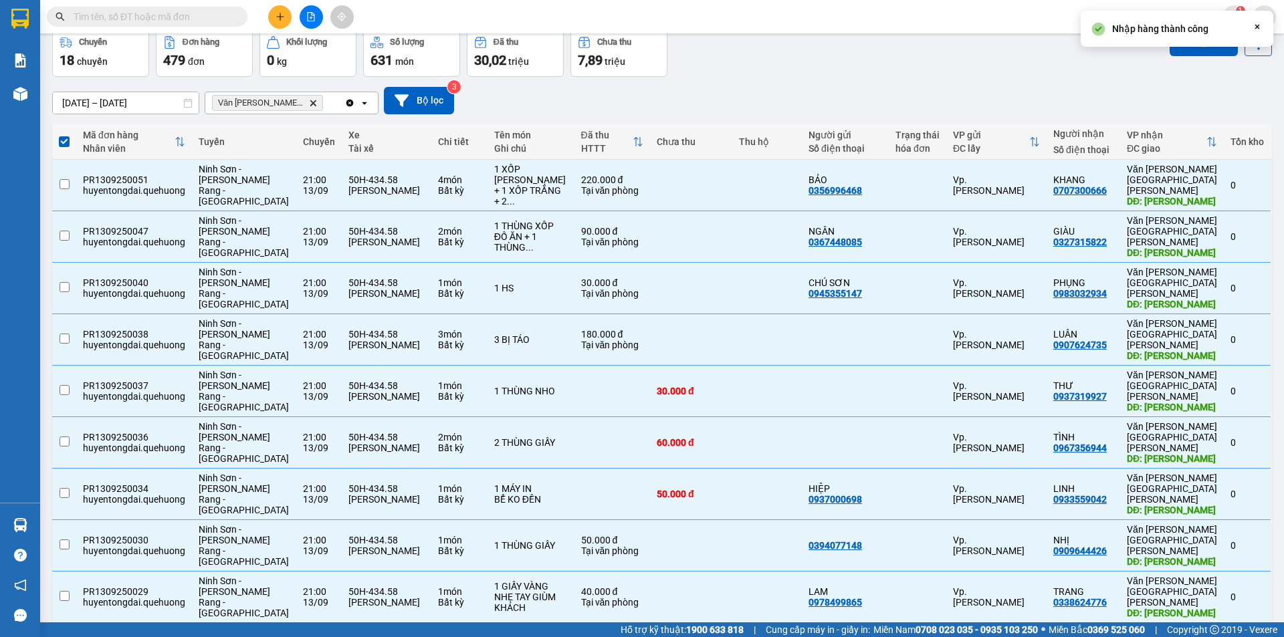
checkbox input "false"
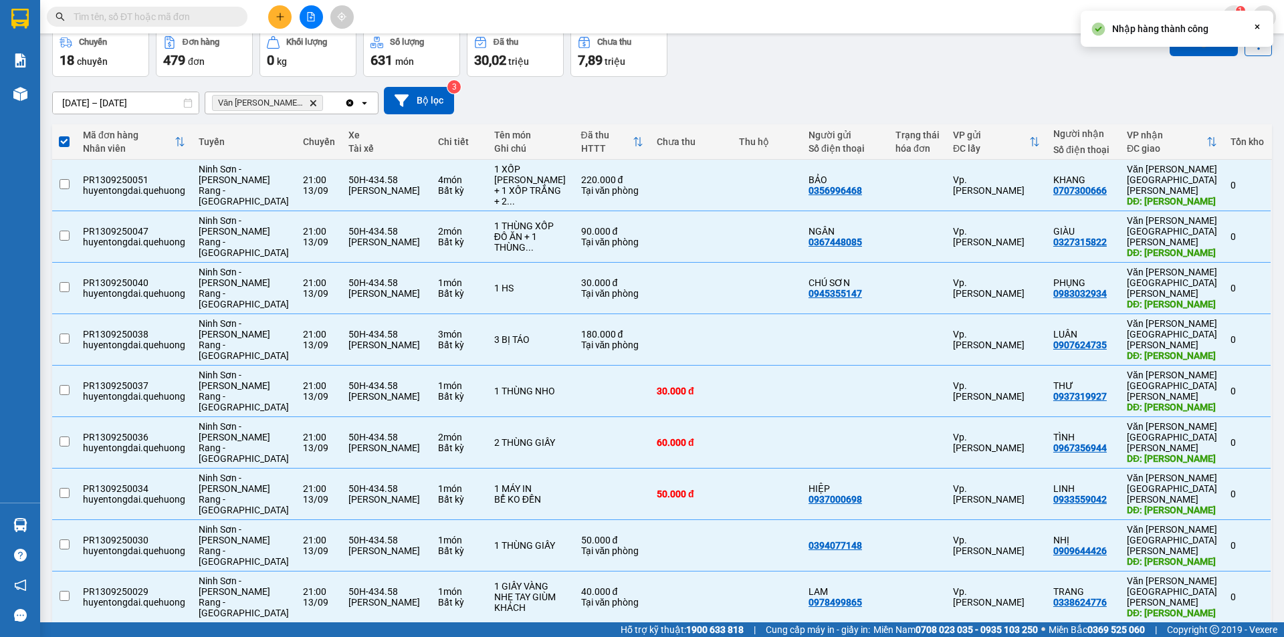
checkbox input "false"
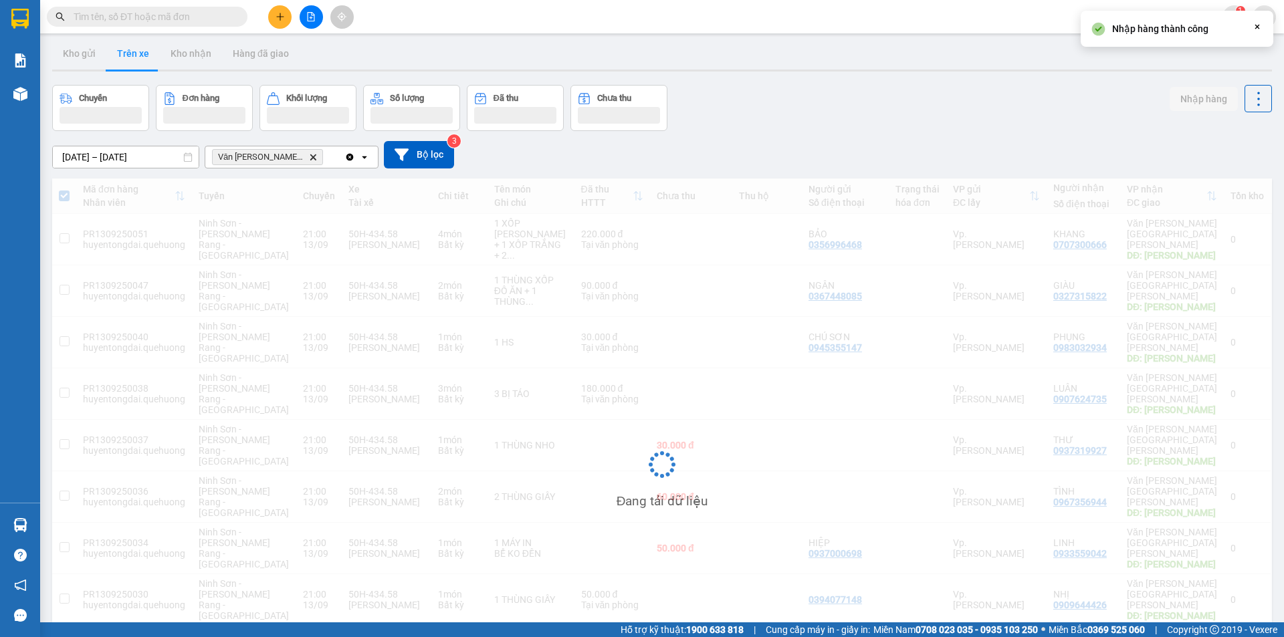
scroll to position [0, 0]
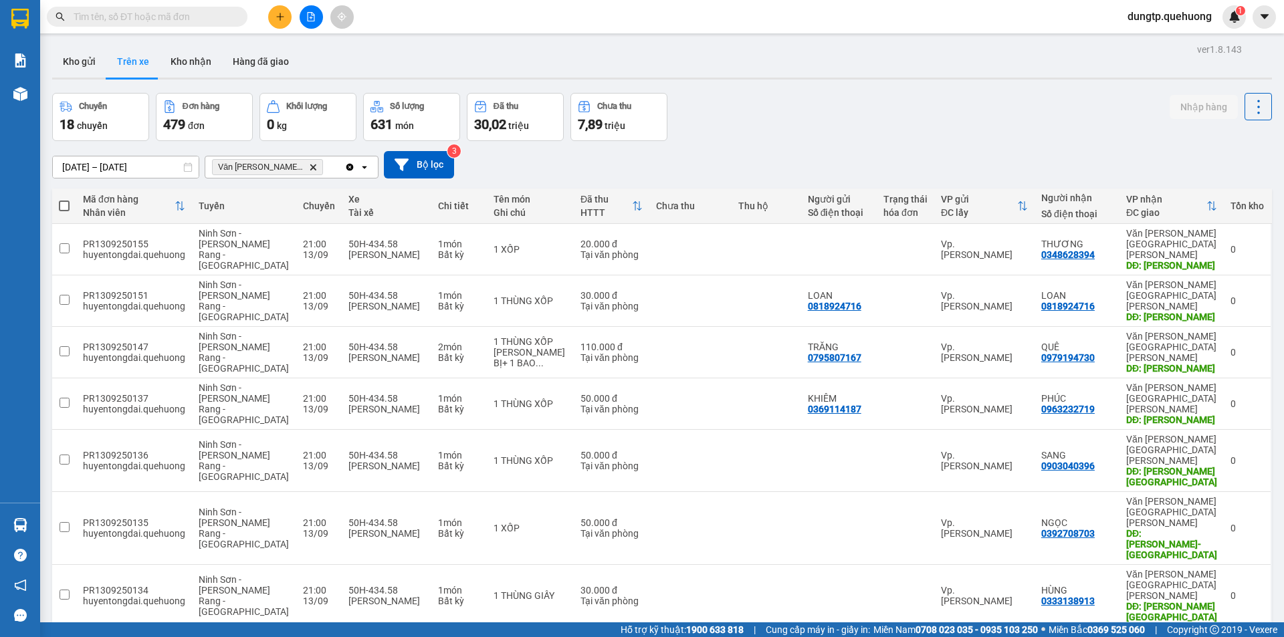
click at [65, 201] on span at bounding box center [64, 206] width 11 height 11
click at [64, 199] on input "checkbox" at bounding box center [64, 199] width 0 height 0
checkbox input "true"
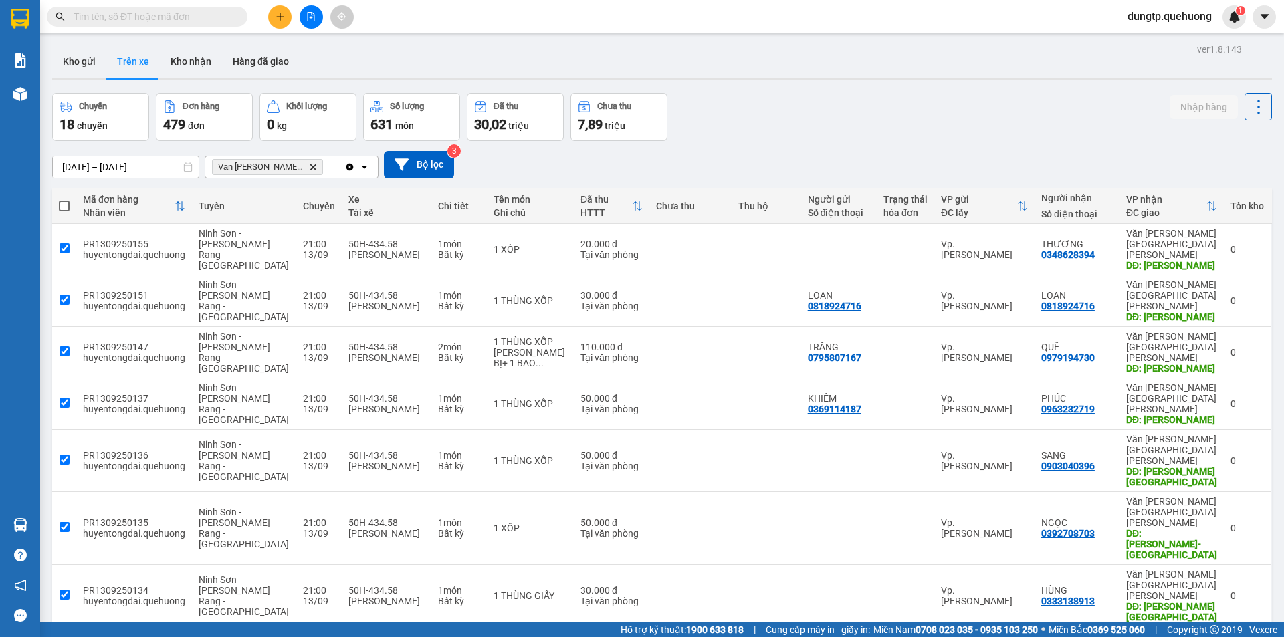
checkbox input "true"
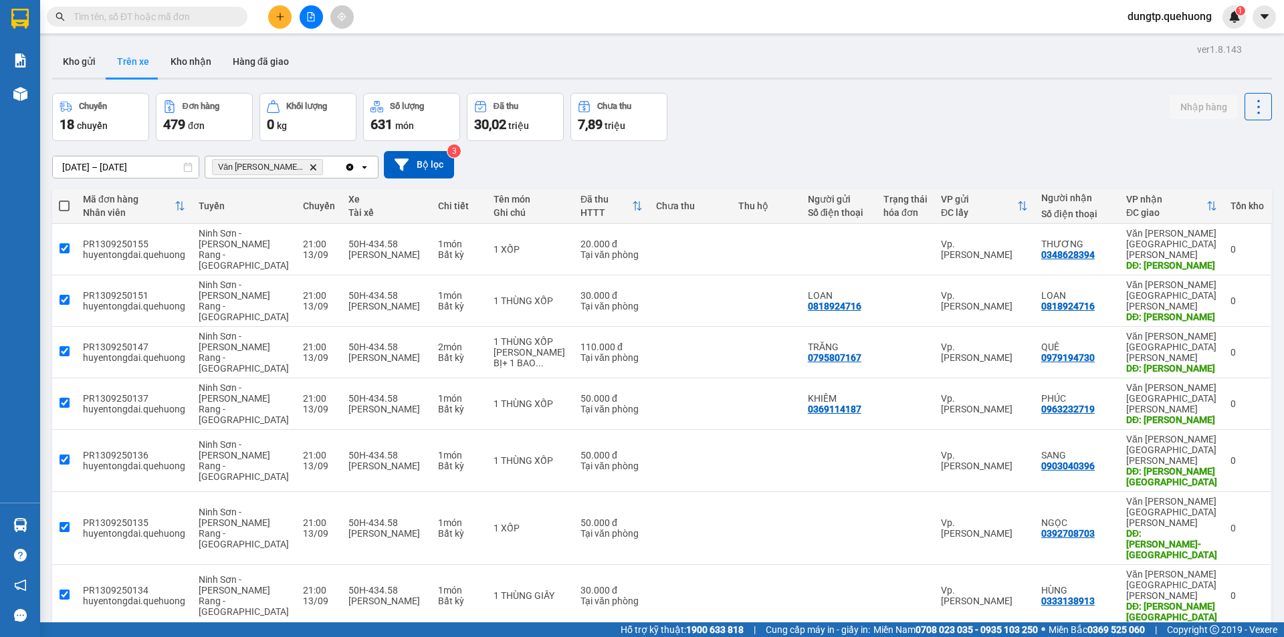
checkbox input "true"
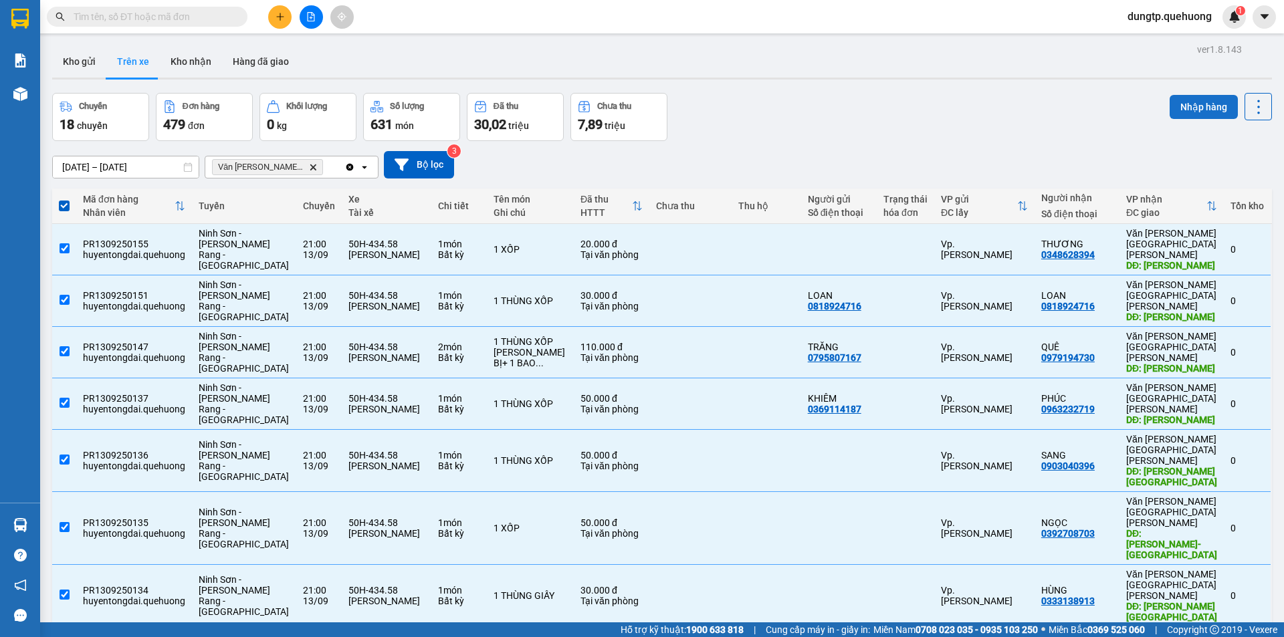
click at [1198, 96] on button "Nhập hàng" at bounding box center [1204, 107] width 68 height 24
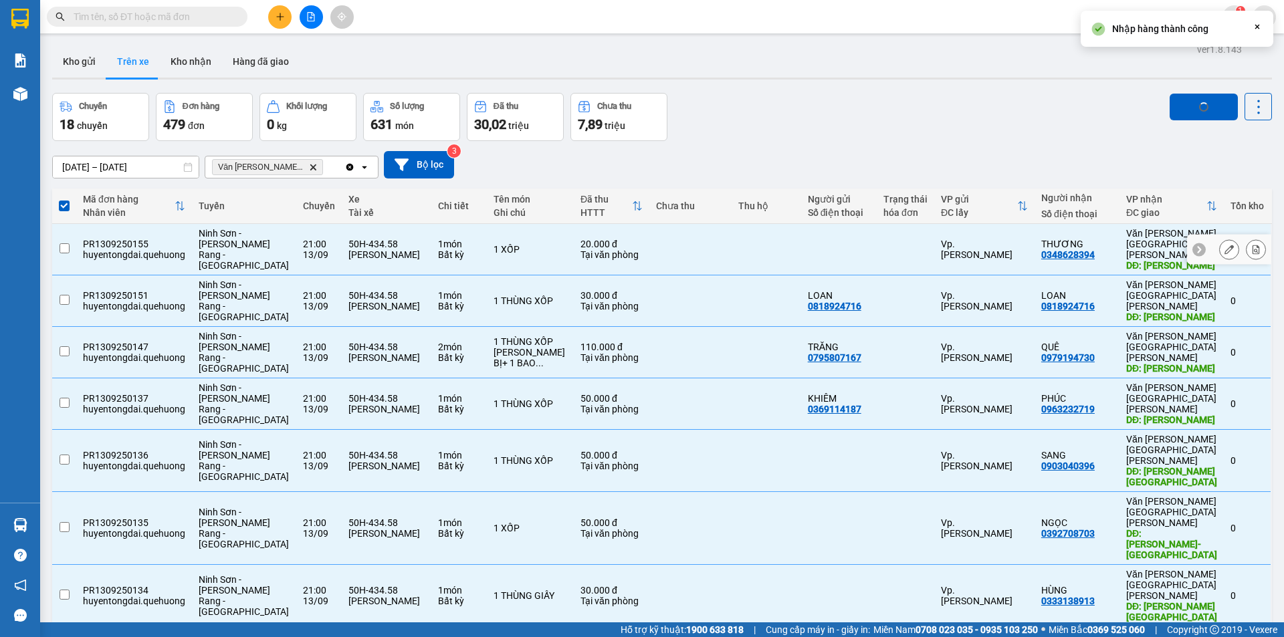
checkbox input "false"
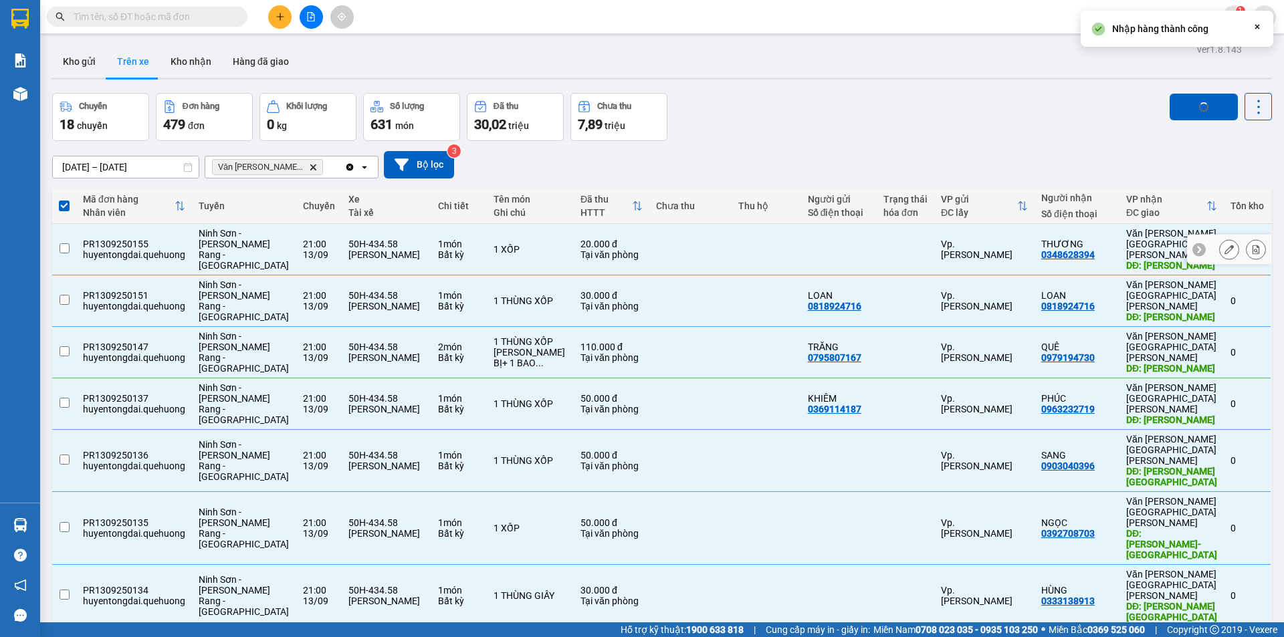
checkbox input "false"
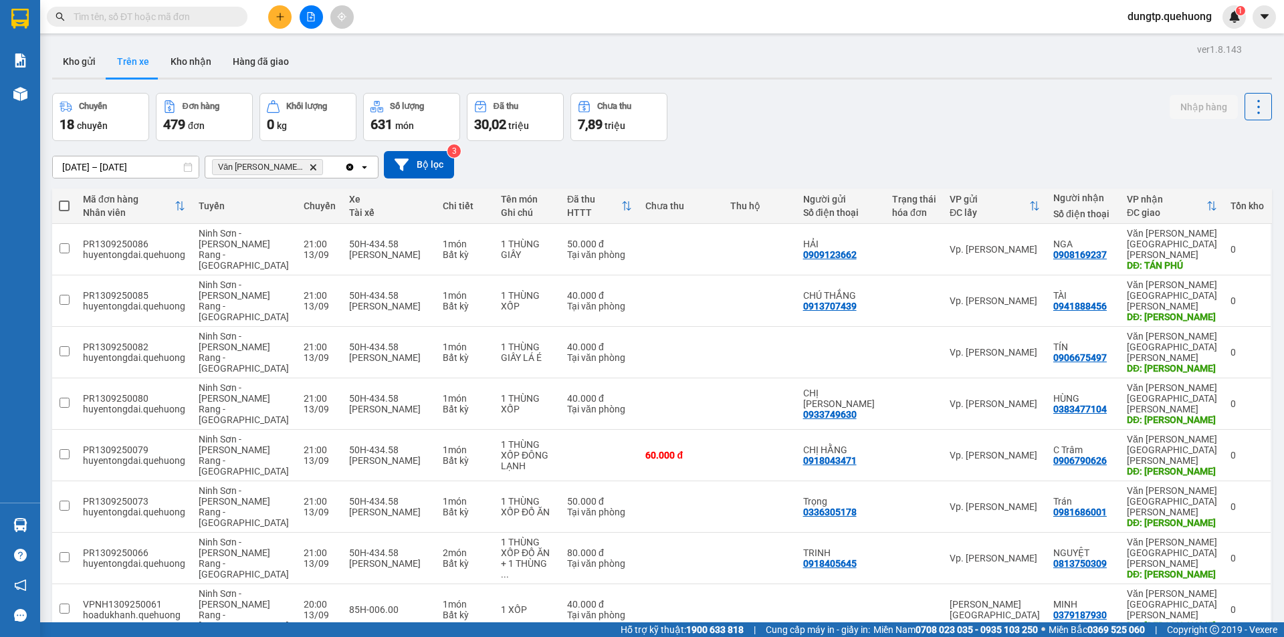
drag, startPoint x: 68, startPoint y: 201, endPoint x: 76, endPoint y: 201, distance: 7.4
click at [68, 201] on span at bounding box center [64, 206] width 11 height 11
click at [64, 199] on input "checkbox" at bounding box center [64, 199] width 0 height 0
checkbox input "true"
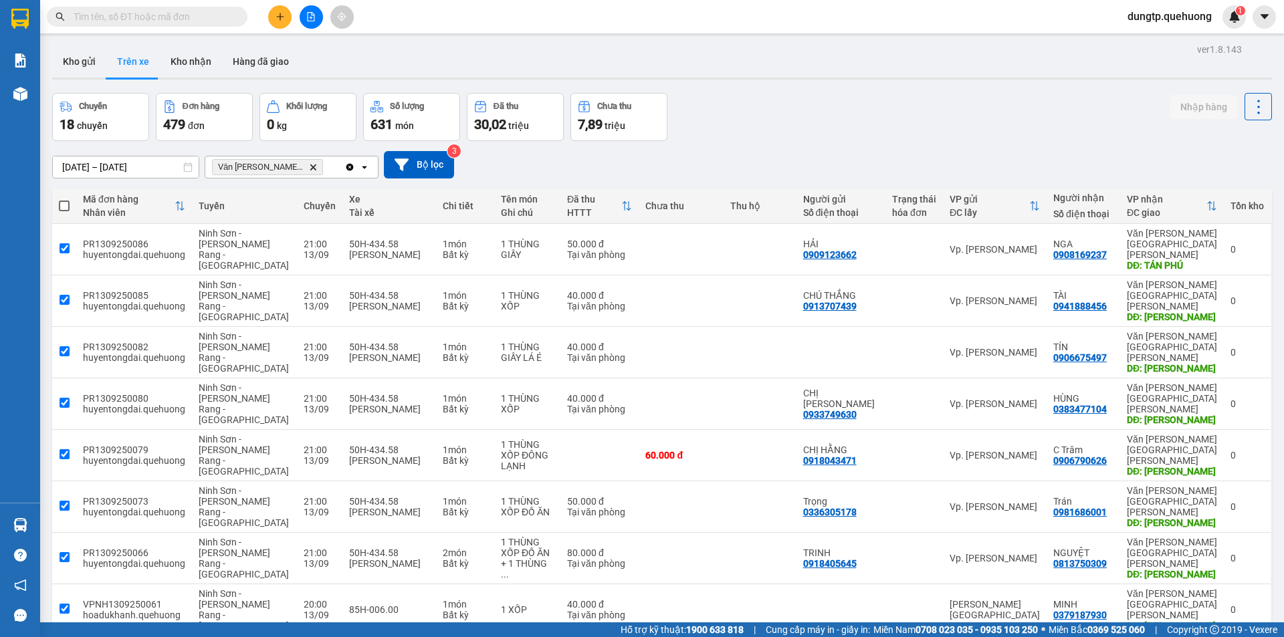
checkbox input "true"
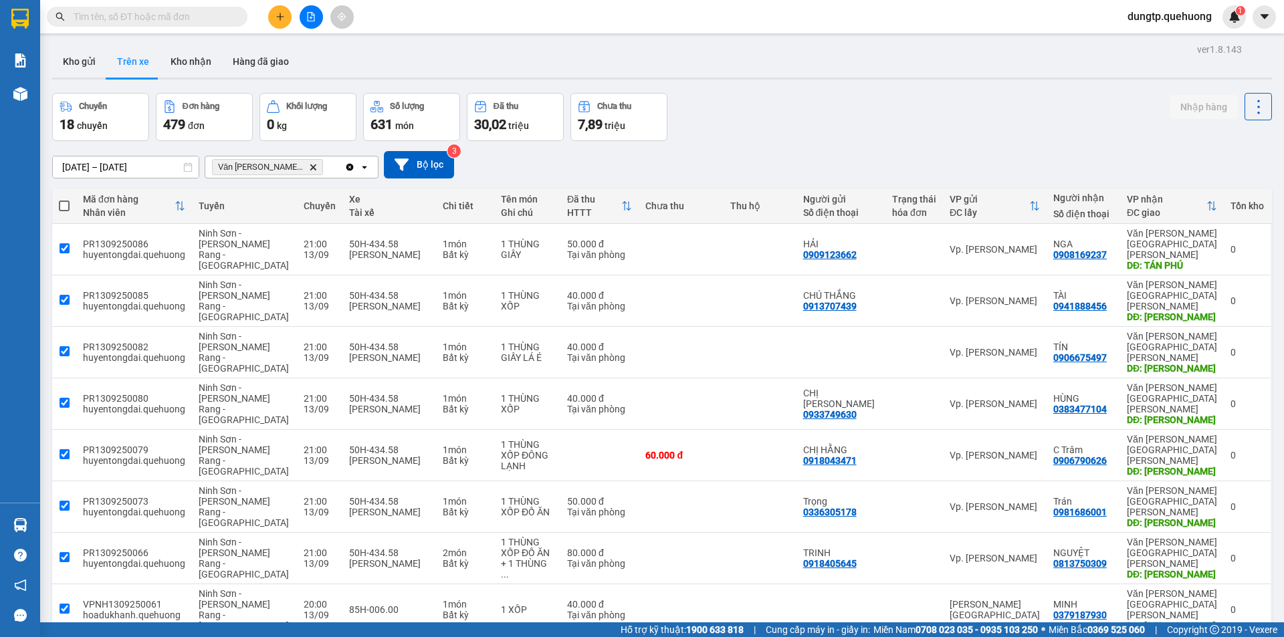
checkbox input "true"
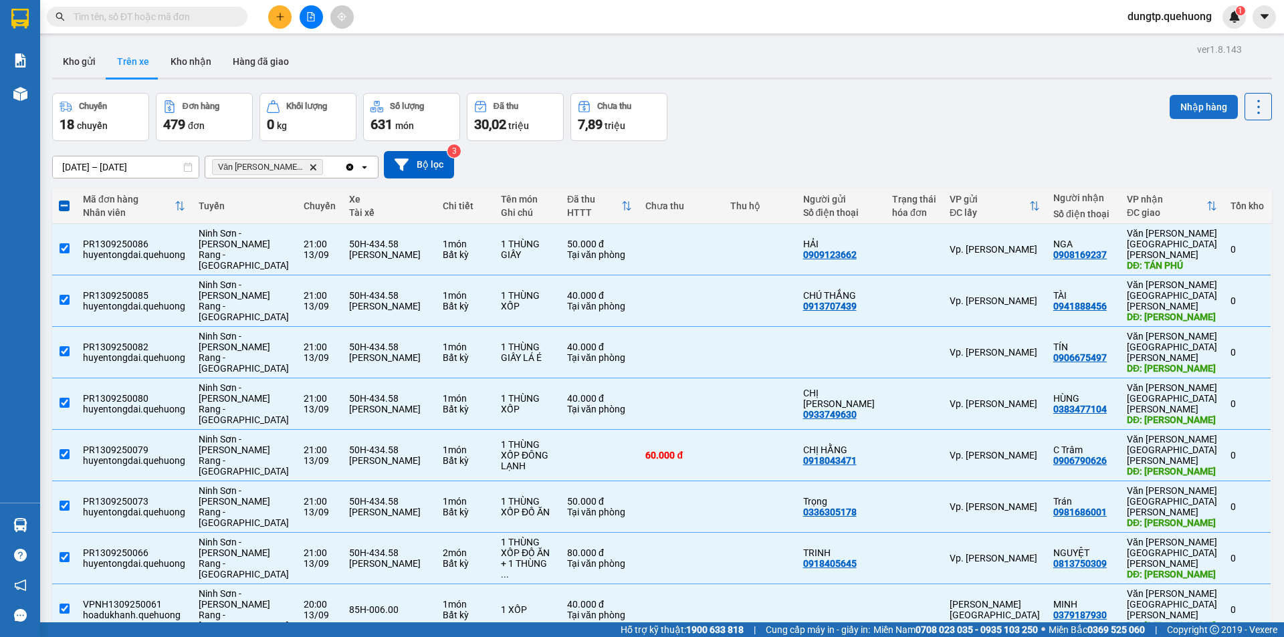
click at [1192, 108] on button "Nhập hàng" at bounding box center [1204, 107] width 68 height 24
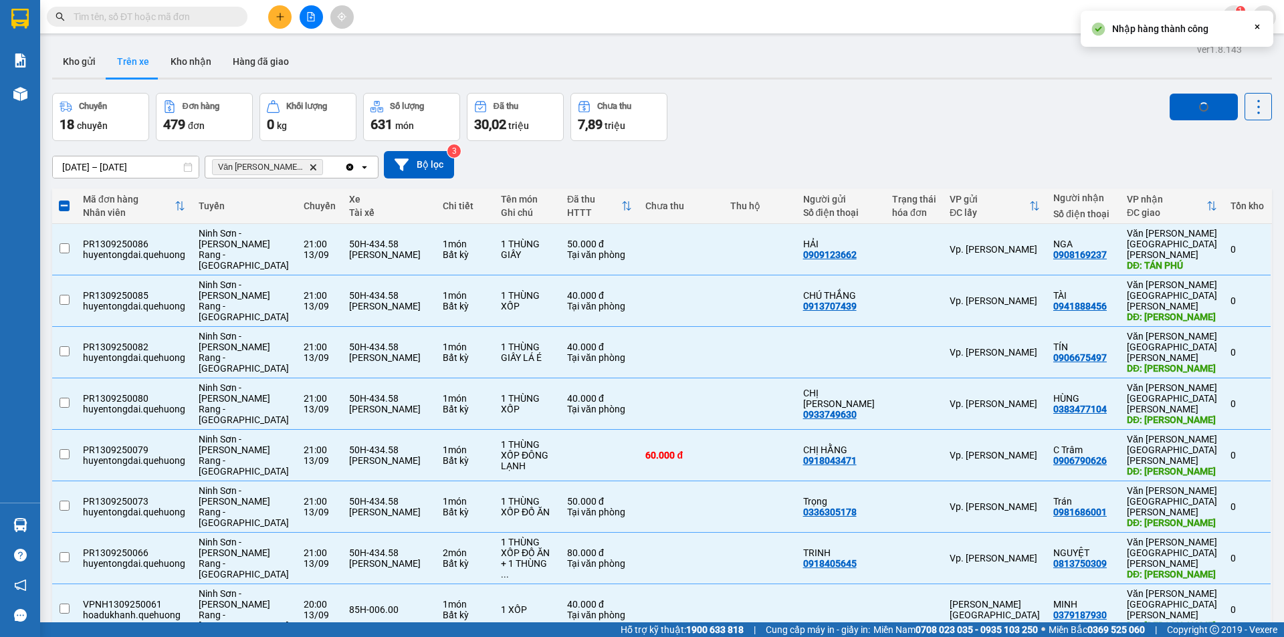
checkbox input "false"
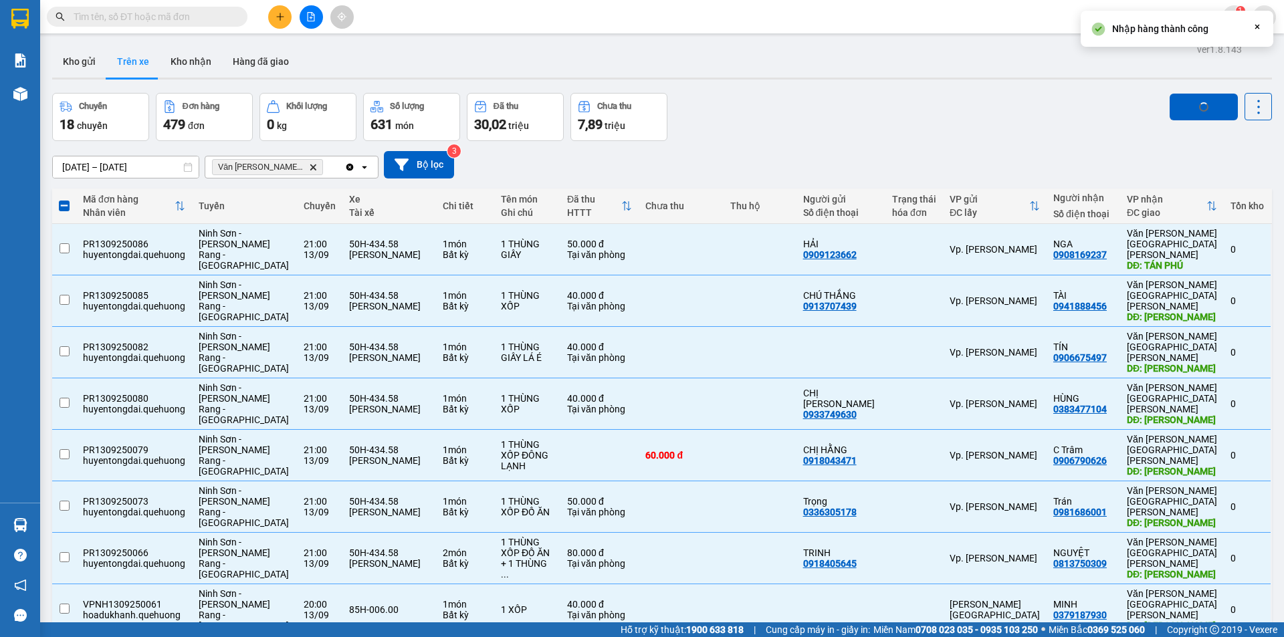
checkbox input "false"
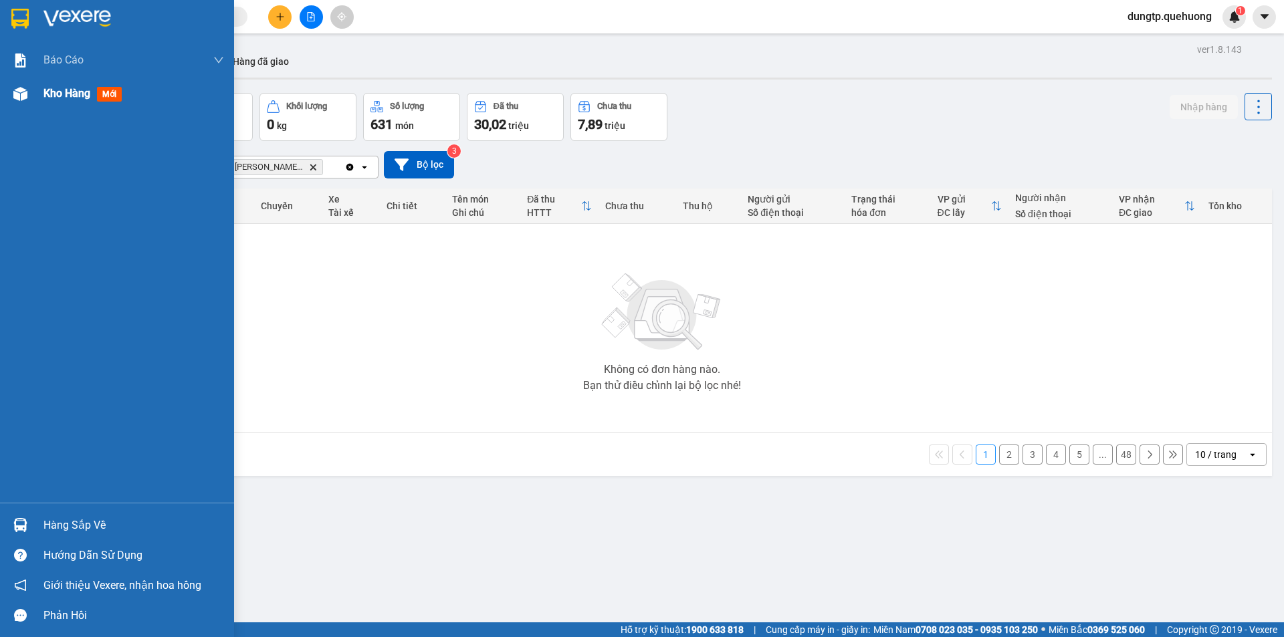
click at [60, 98] on span "Kho hàng" at bounding box center [66, 93] width 47 height 13
